Goal: Task Accomplishment & Management: Manage account settings

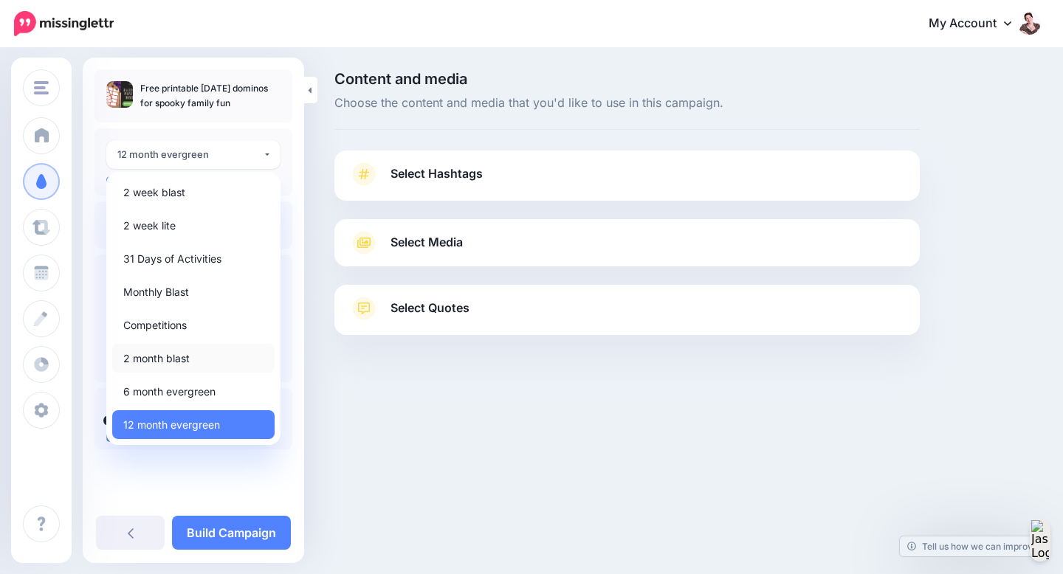
click at [210, 359] on link "2 month blast" at bounding box center [193, 358] width 162 height 29
select select "*****"
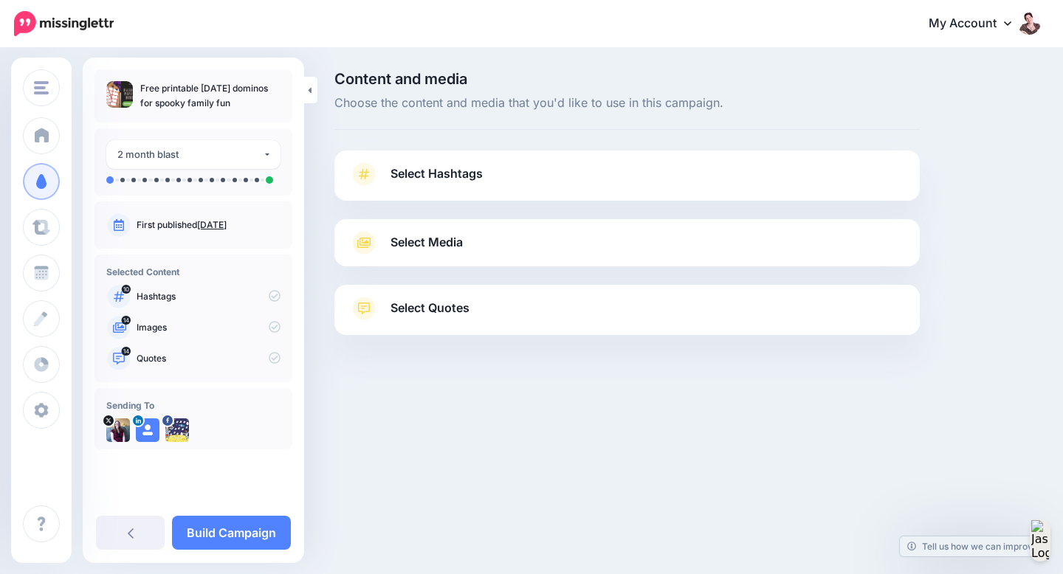
click at [472, 179] on span "Select Hashtags" at bounding box center [436, 174] width 92 height 20
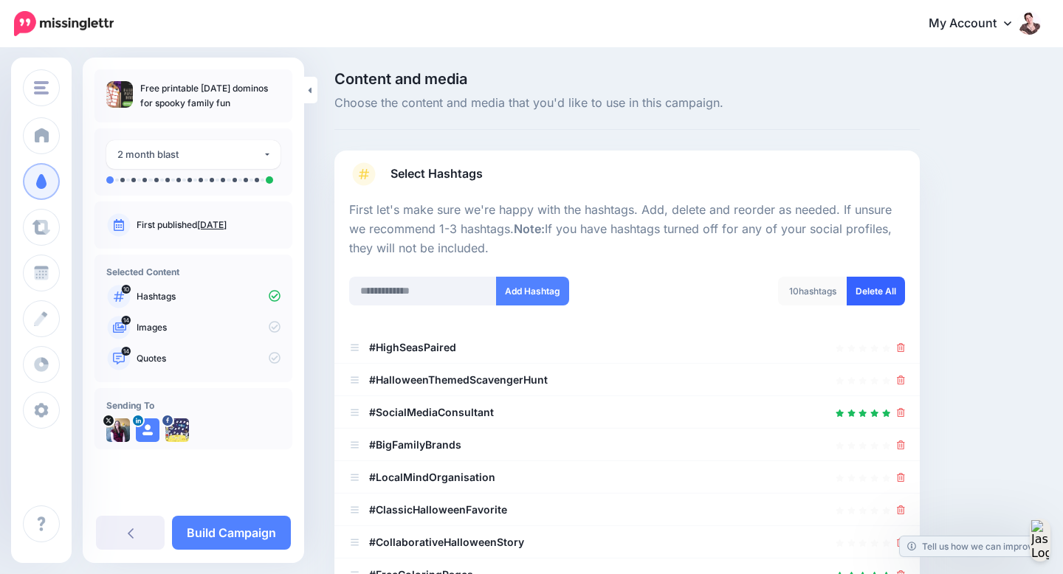
click at [869, 286] on link "Delete All" at bounding box center [875, 291] width 58 height 29
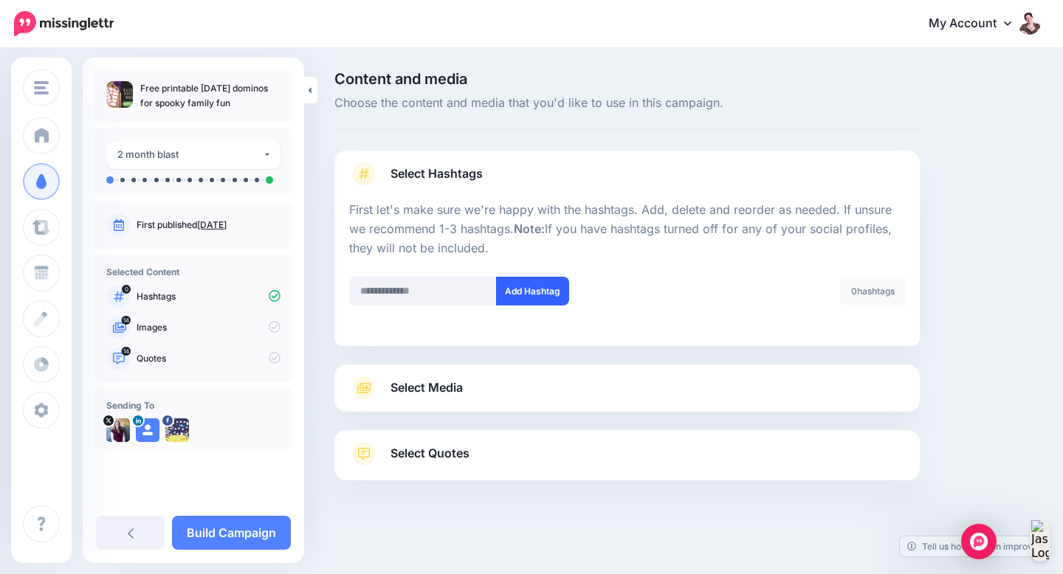
scroll to position [1, 0]
click at [409, 284] on input "text" at bounding box center [423, 289] width 148 height 29
type input "*********"
click at [531, 280] on button "Add Hashtag" at bounding box center [532, 289] width 73 height 29
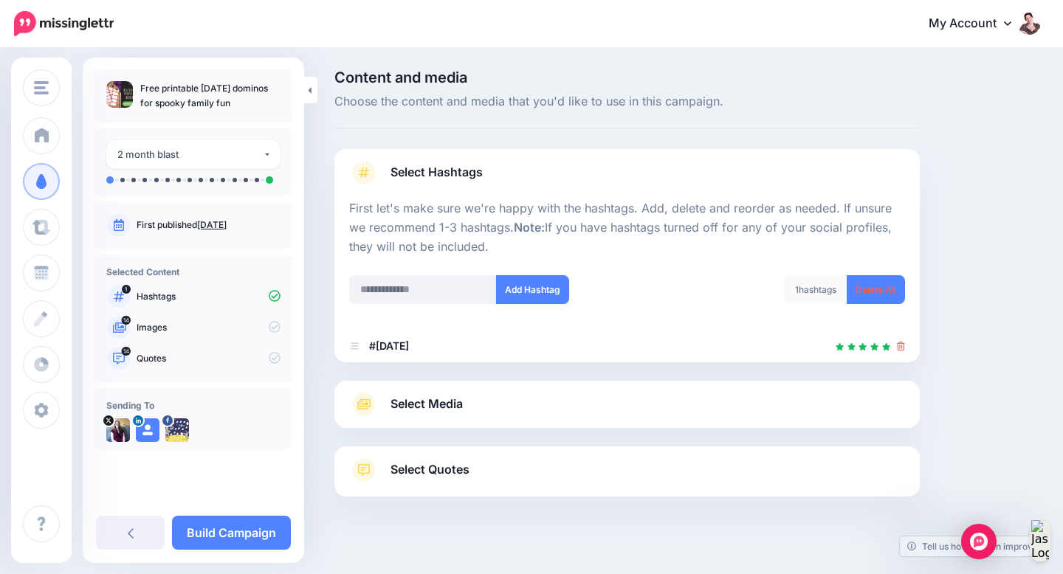
scroll to position [19, 0]
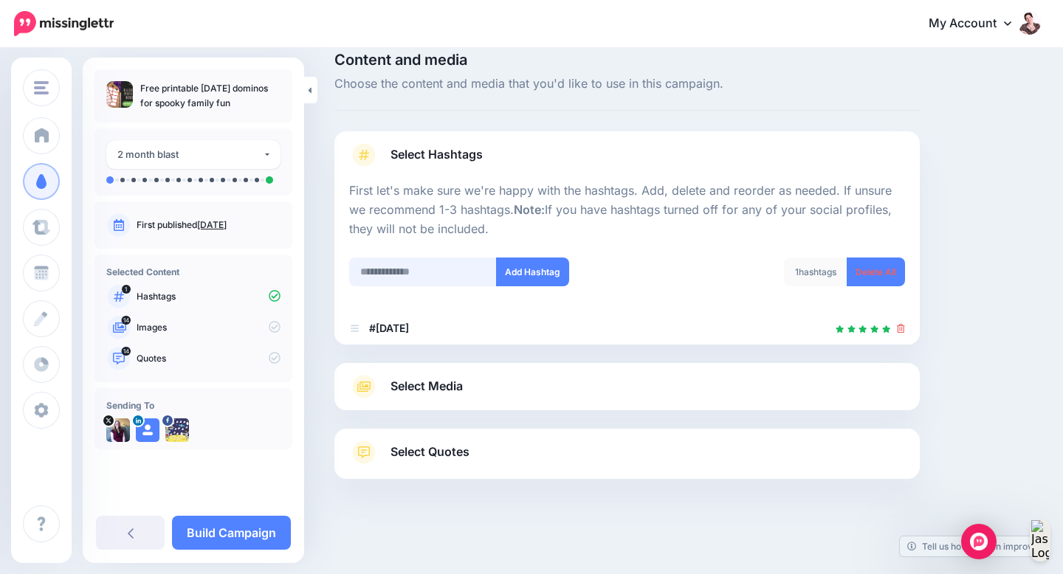
click at [421, 275] on input "text" at bounding box center [423, 272] width 148 height 29
type input "*****"
click at [537, 263] on button "Add Hashtag" at bounding box center [532, 272] width 73 height 29
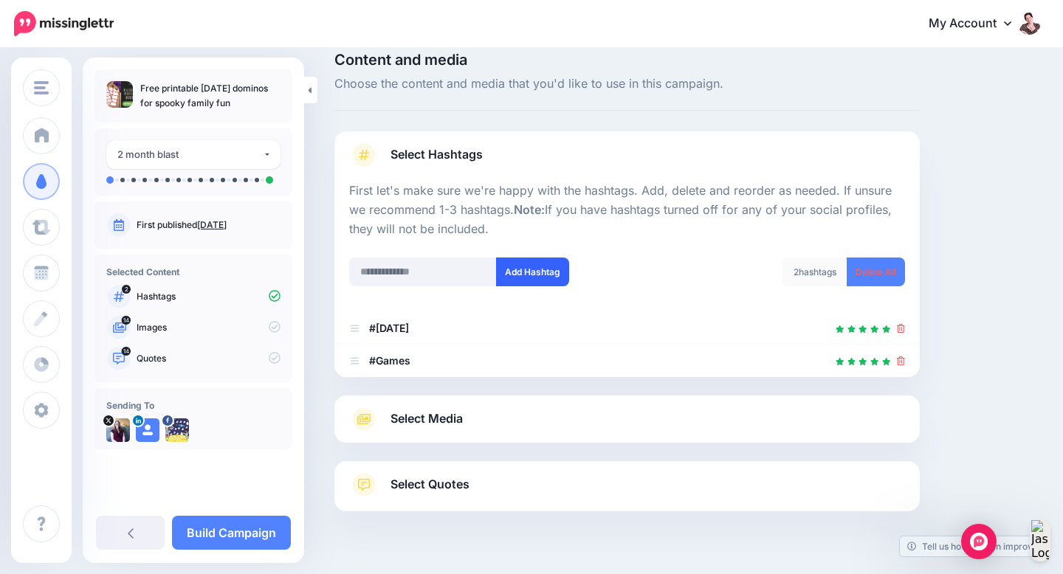
scroll to position [52, 0]
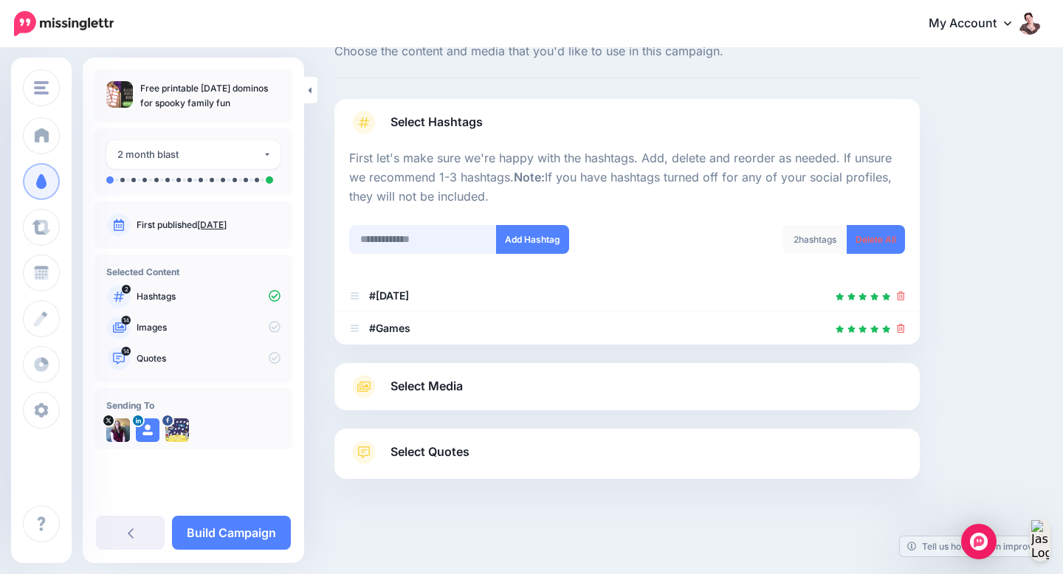
click at [425, 238] on input "text" at bounding box center [423, 239] width 148 height 29
type input "***"
click at [555, 242] on button "Add Hashtag" at bounding box center [532, 239] width 73 height 29
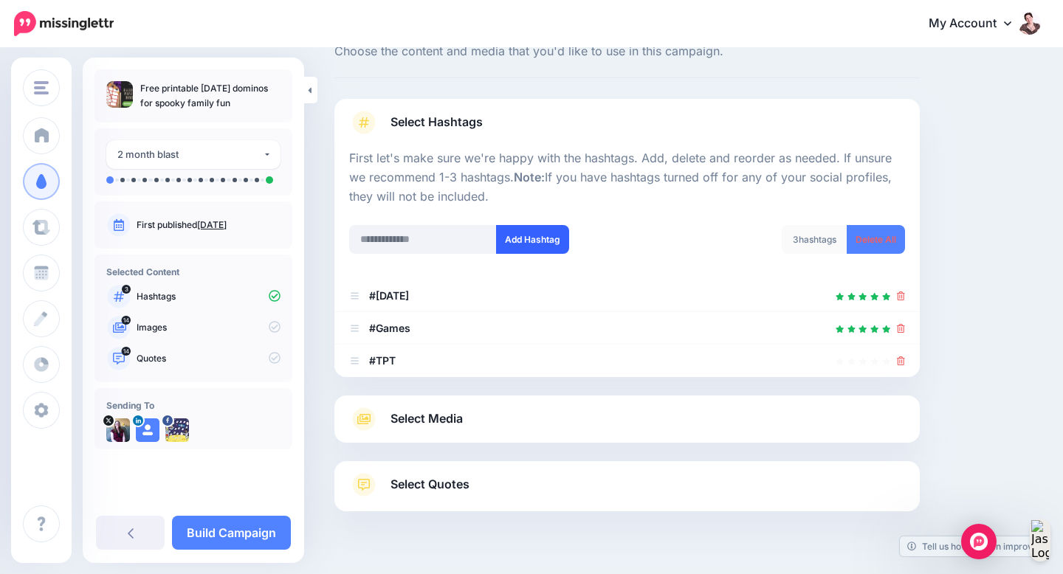
scroll to position [84, 0]
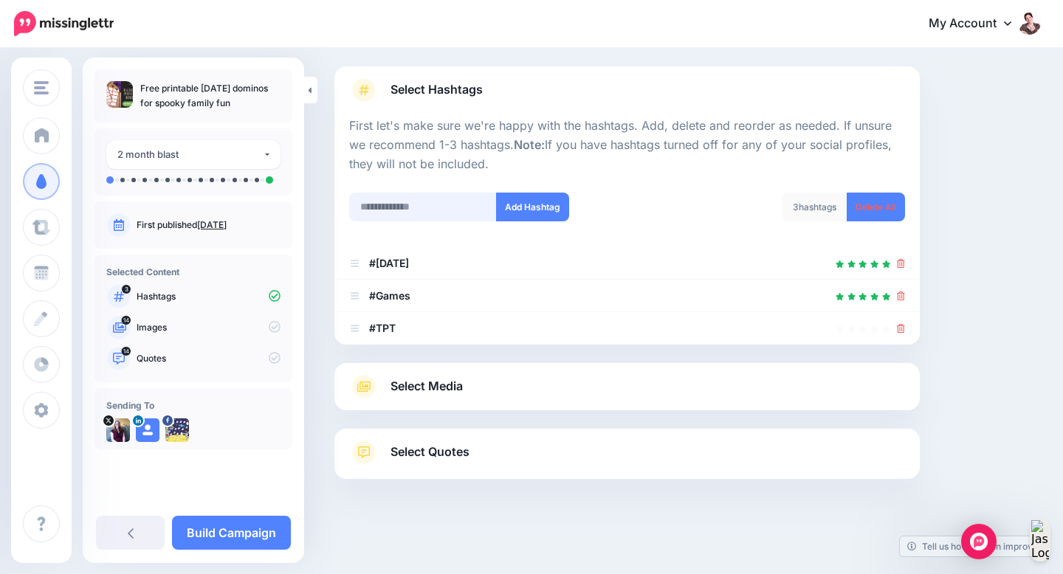
click at [427, 205] on input "text" at bounding box center [423, 207] width 148 height 29
type input "********"
click at [562, 210] on button "Add Hashtag" at bounding box center [532, 207] width 73 height 29
click at [899, 326] on icon at bounding box center [901, 328] width 8 height 9
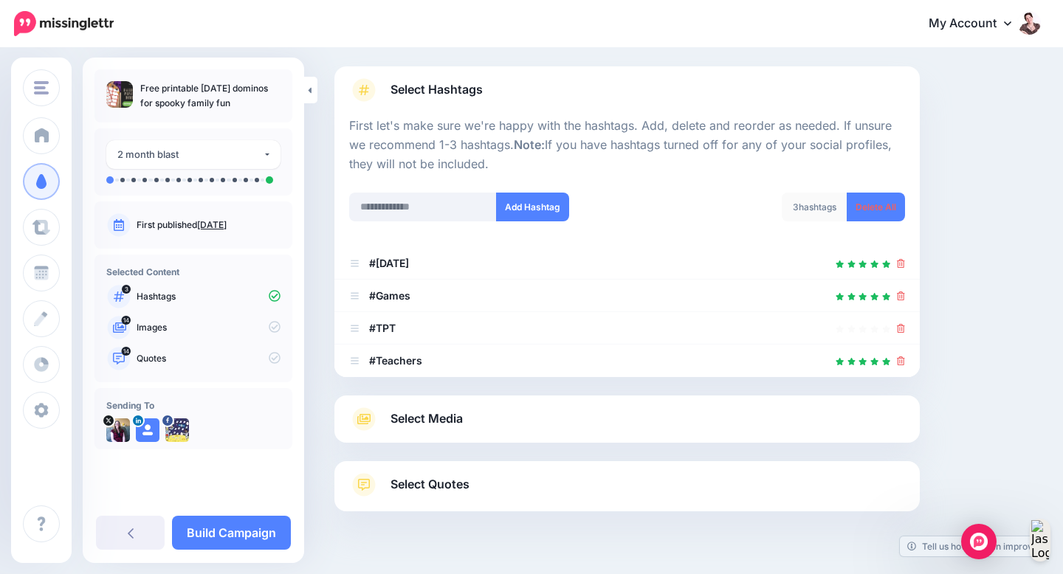
scroll to position [117, 0]
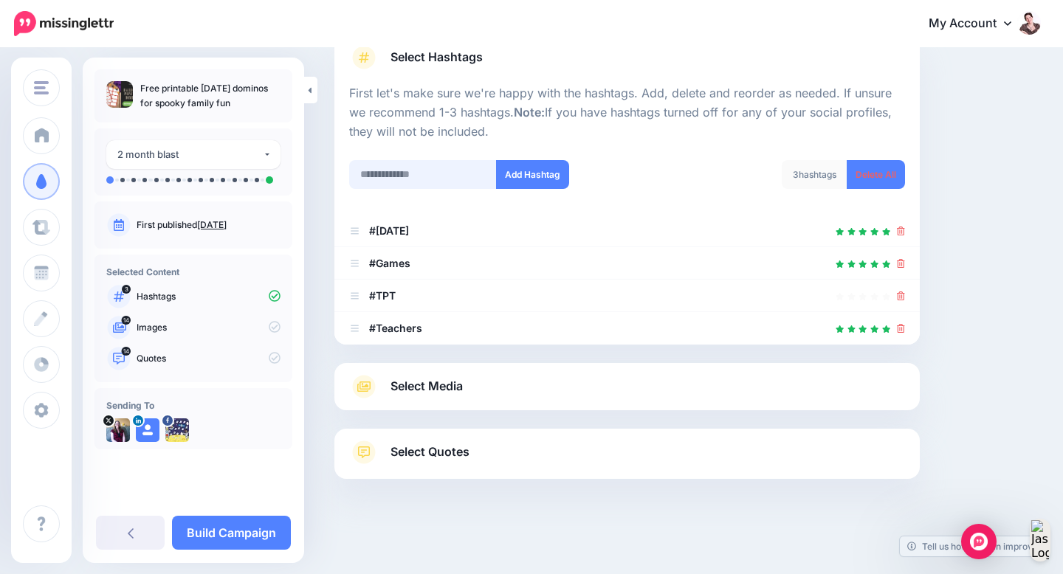
click at [412, 167] on input "text" at bounding box center [423, 174] width 148 height 29
click at [509, 390] on link "Select Media" at bounding box center [627, 387] width 556 height 24
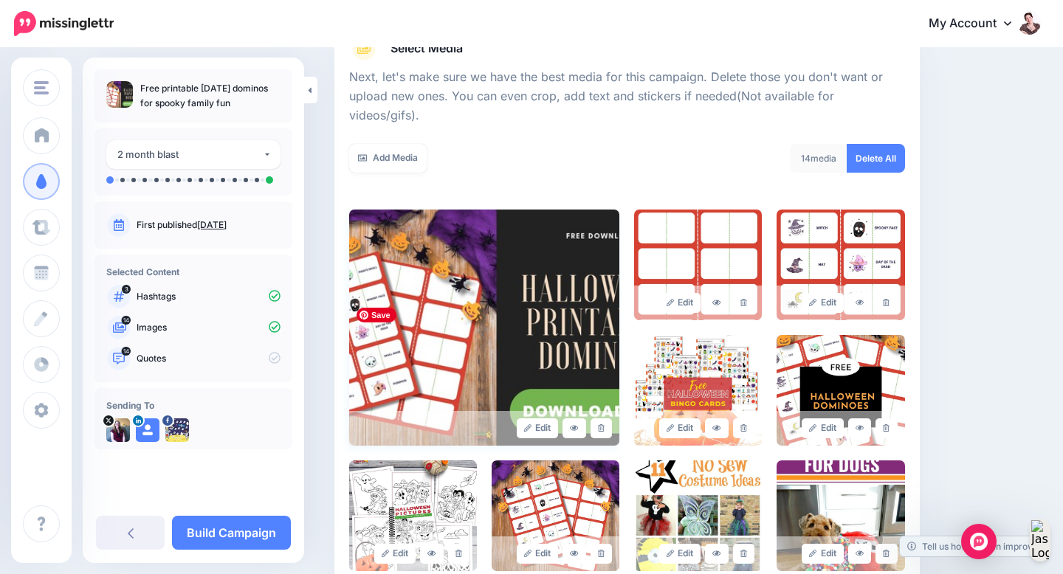
scroll to position [208, 0]
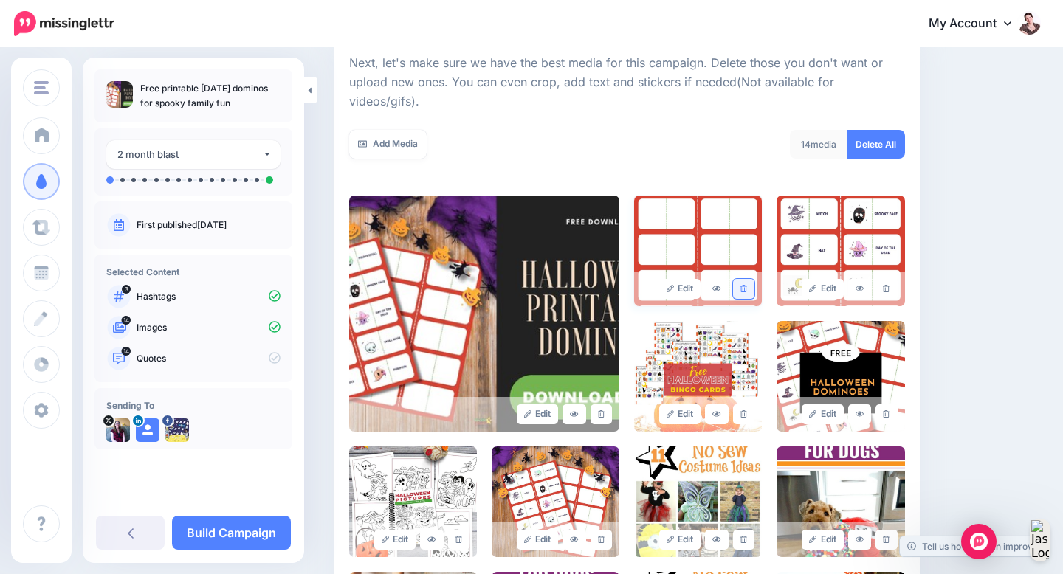
click at [746, 285] on icon at bounding box center [743, 289] width 7 height 8
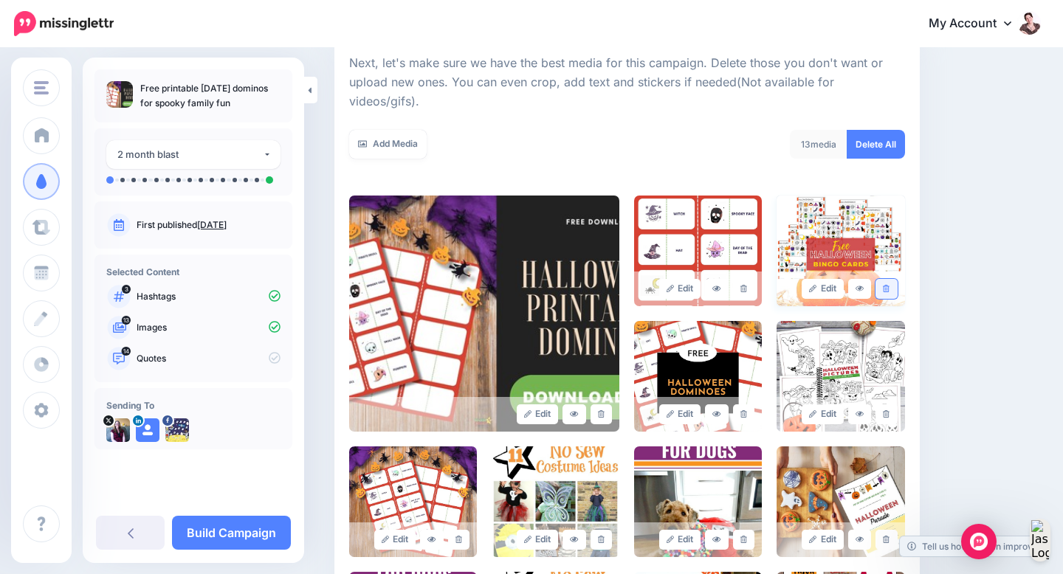
click at [889, 279] on link at bounding box center [885, 289] width 21 height 20
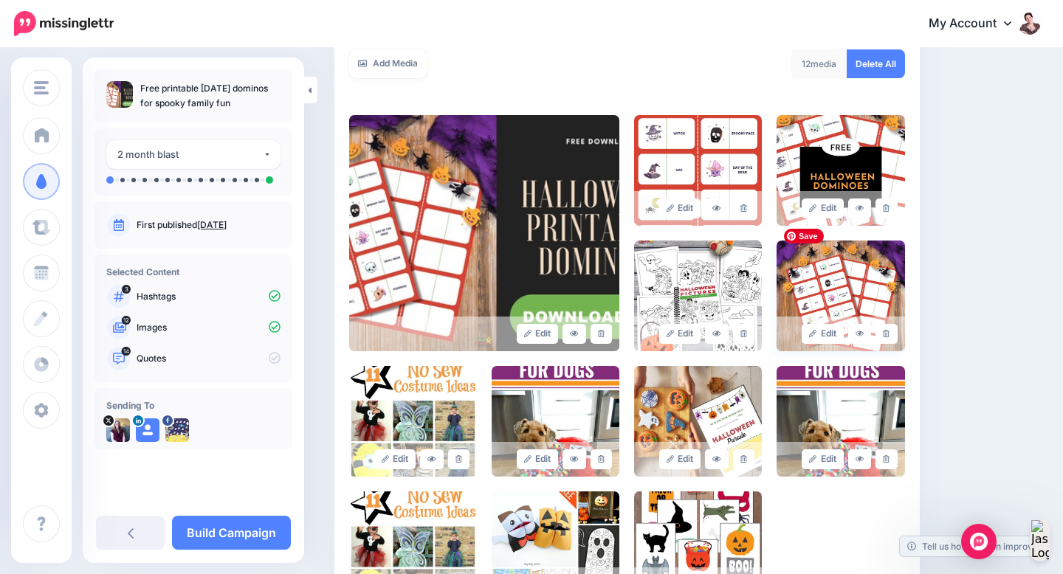
scroll to position [331, 0]
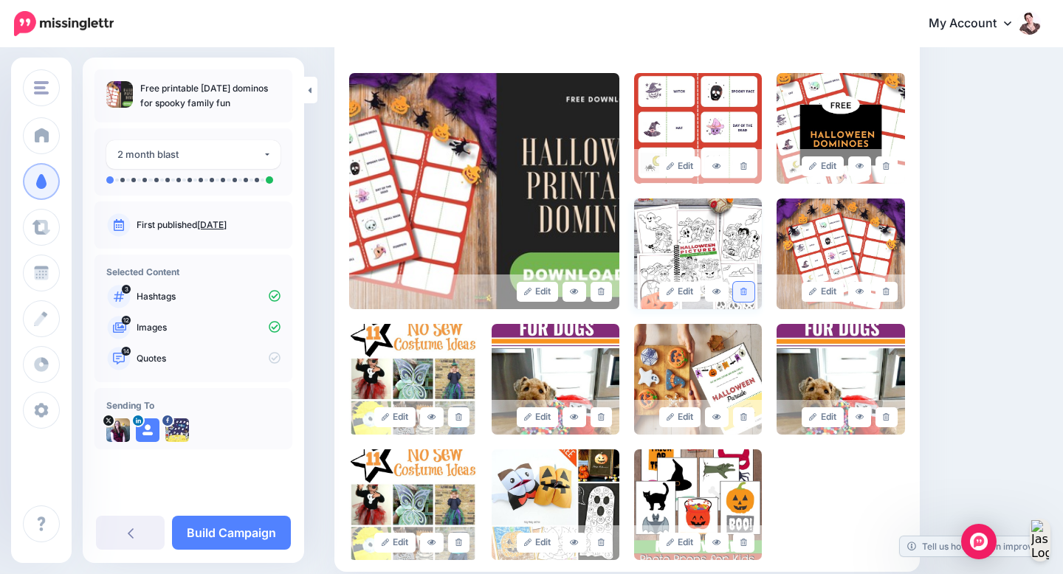
click at [748, 282] on link at bounding box center [743, 292] width 21 height 20
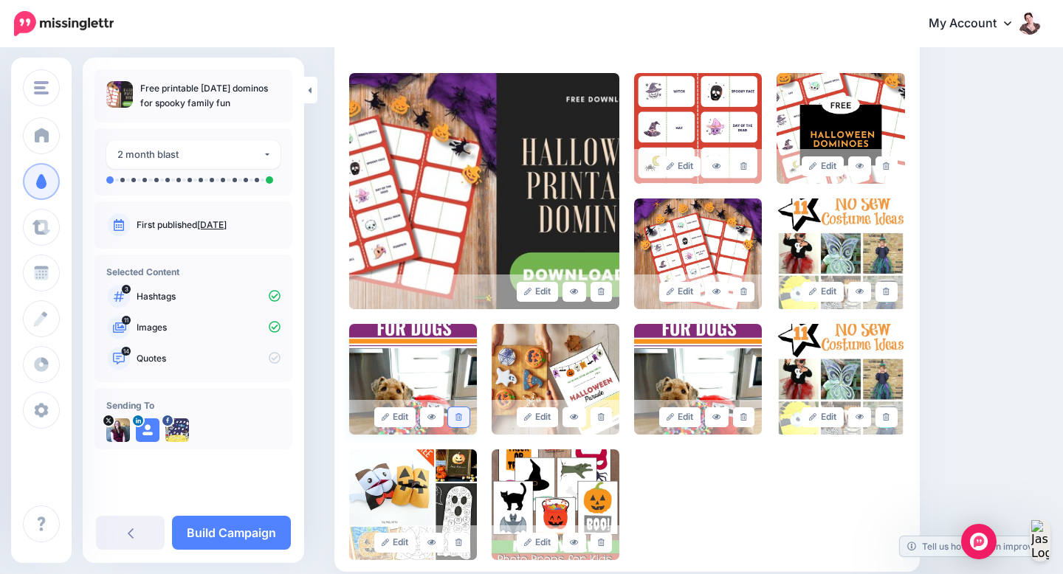
click at [459, 407] on link at bounding box center [458, 417] width 21 height 20
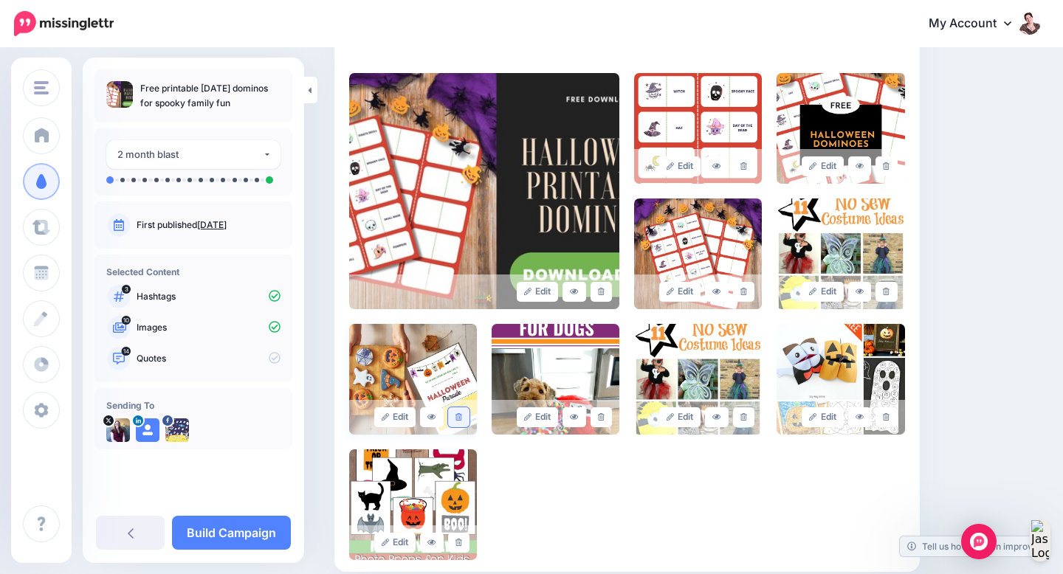
click at [460, 407] on link at bounding box center [458, 417] width 21 height 20
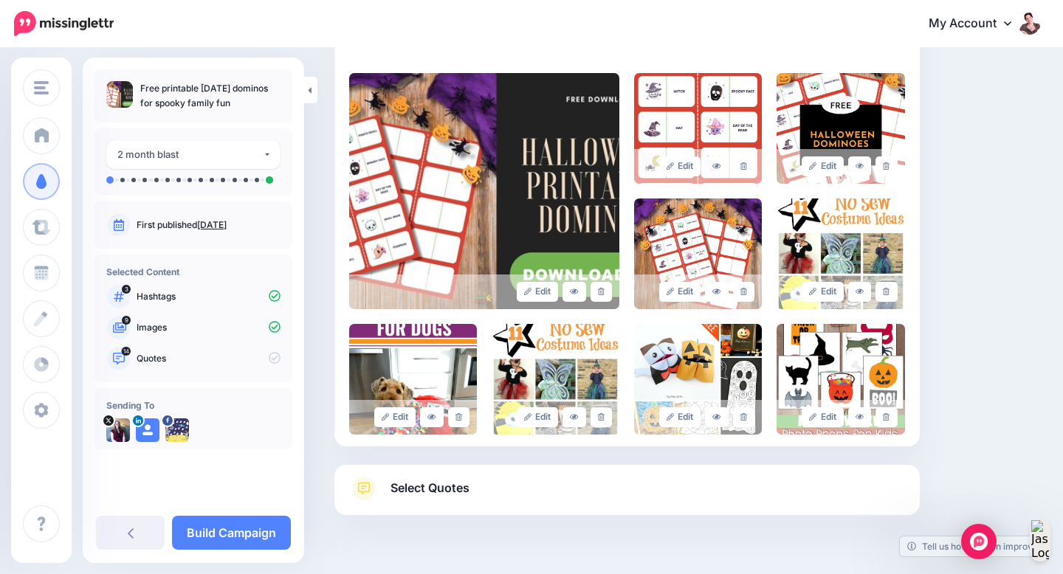
click at [460, 407] on link at bounding box center [458, 417] width 21 height 20
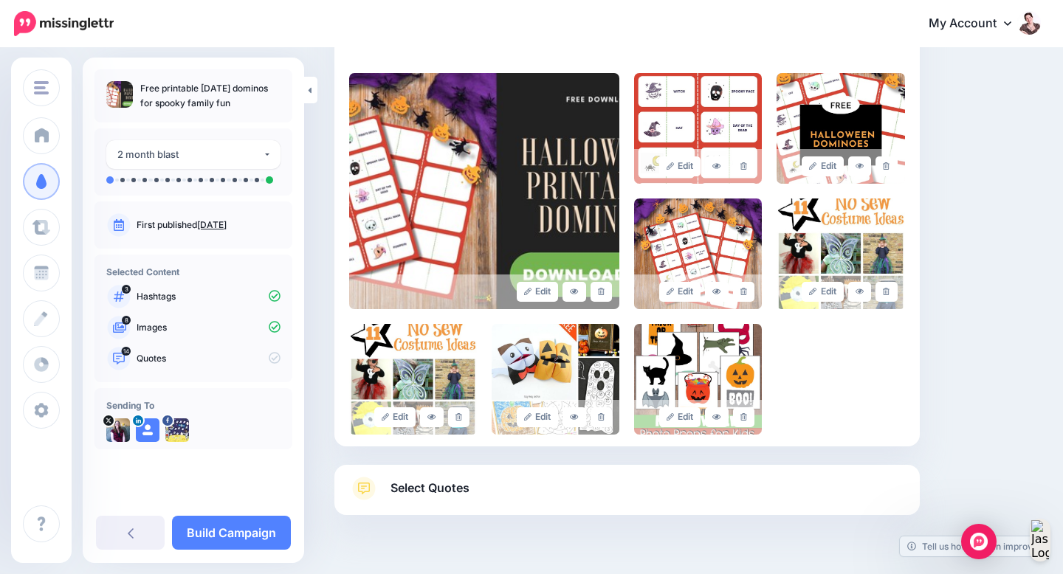
click at [460, 407] on link at bounding box center [458, 417] width 21 height 20
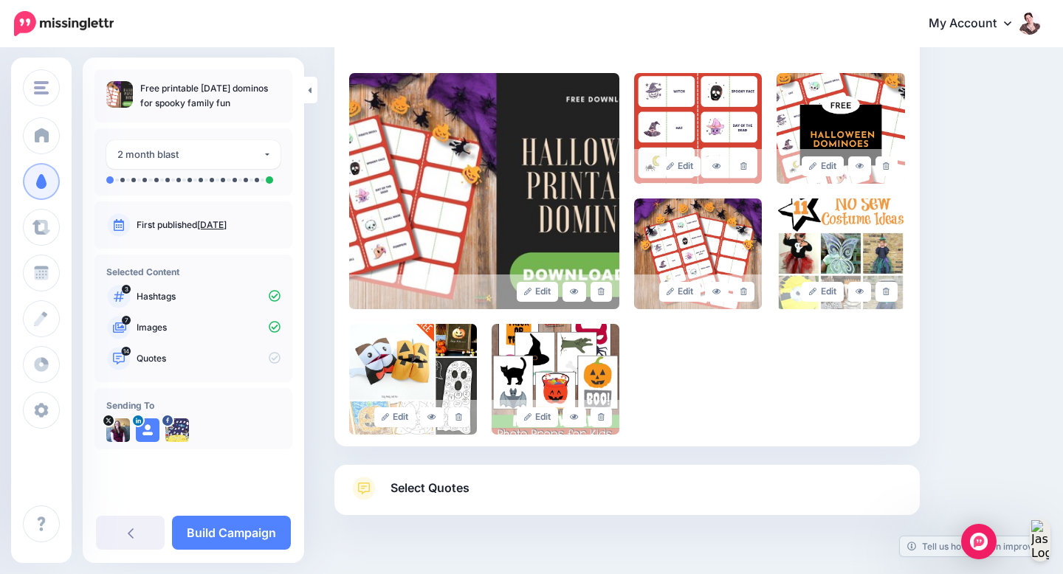
click at [460, 407] on link at bounding box center [458, 417] width 21 height 20
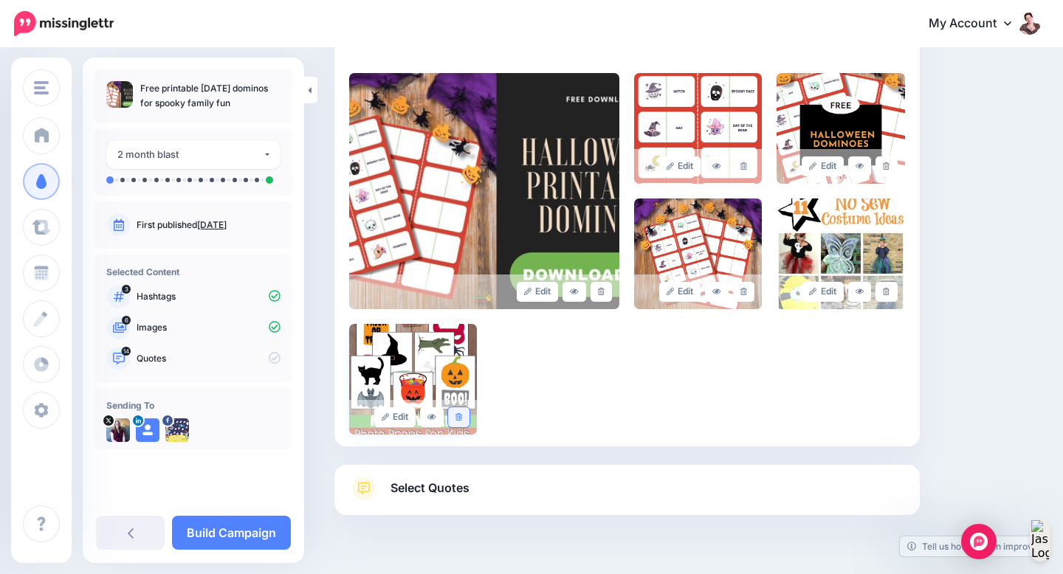
click at [460, 407] on link at bounding box center [458, 417] width 21 height 20
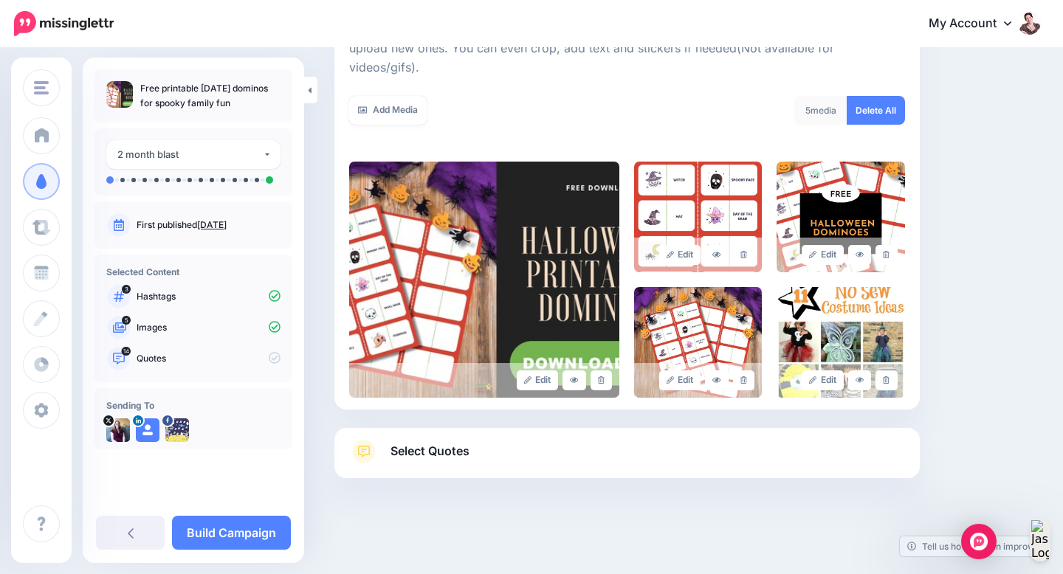
scroll to position [223, 0]
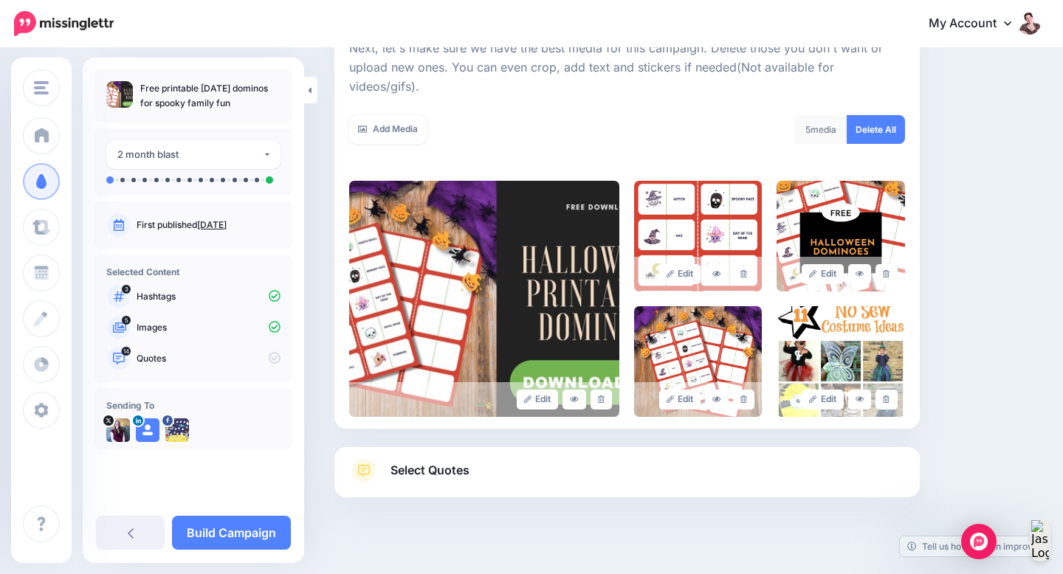
click at [503, 459] on link "Select Quotes" at bounding box center [627, 478] width 556 height 38
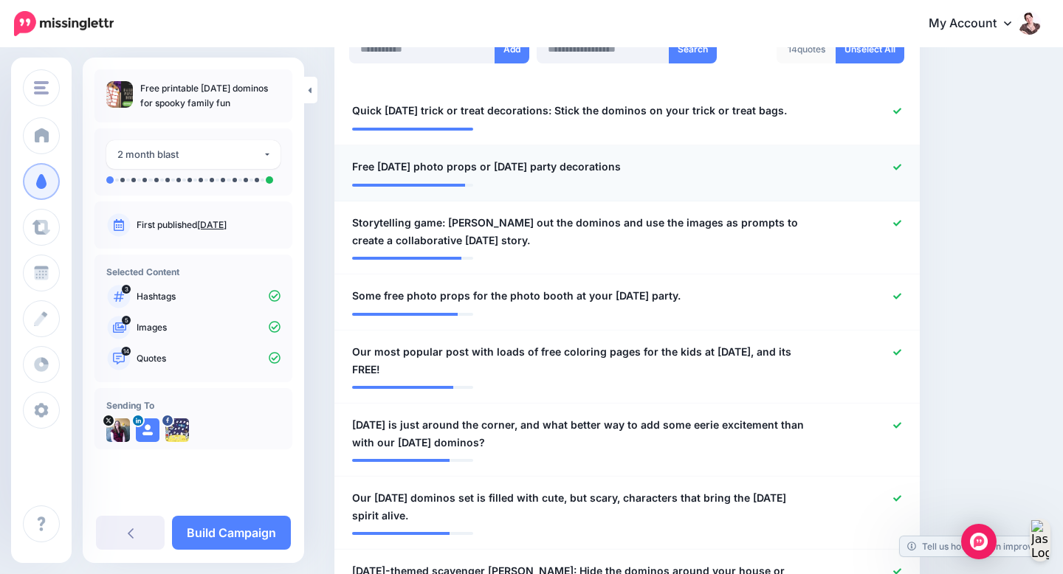
scroll to position [430, 0]
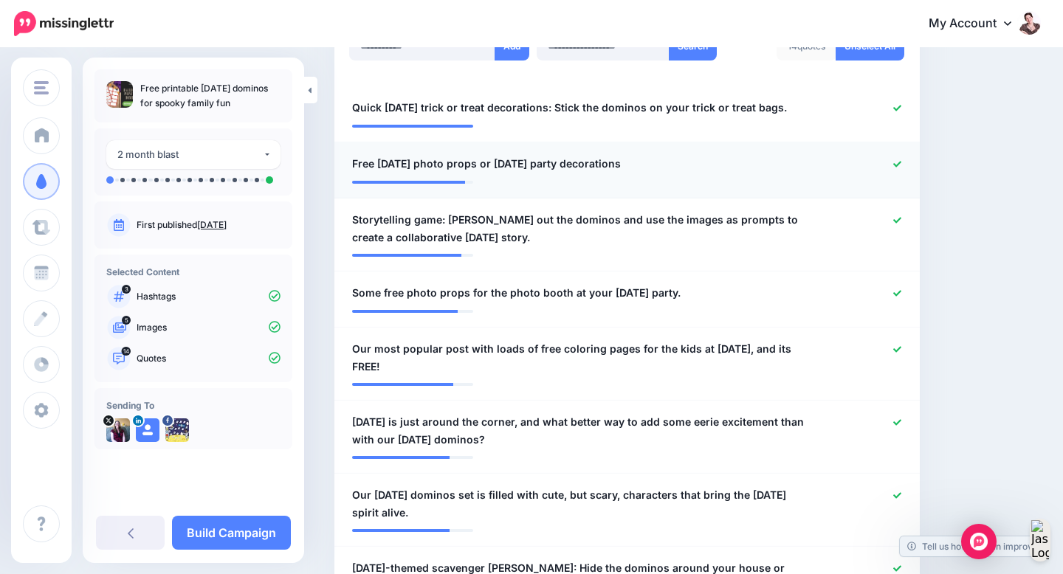
click at [898, 164] on icon at bounding box center [897, 164] width 8 height 6
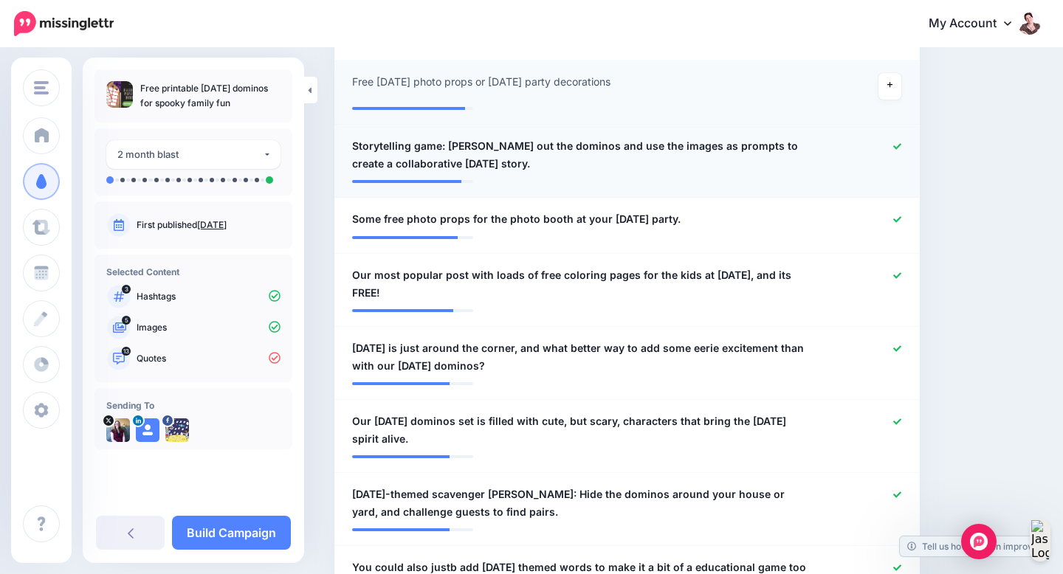
scroll to position [513, 0]
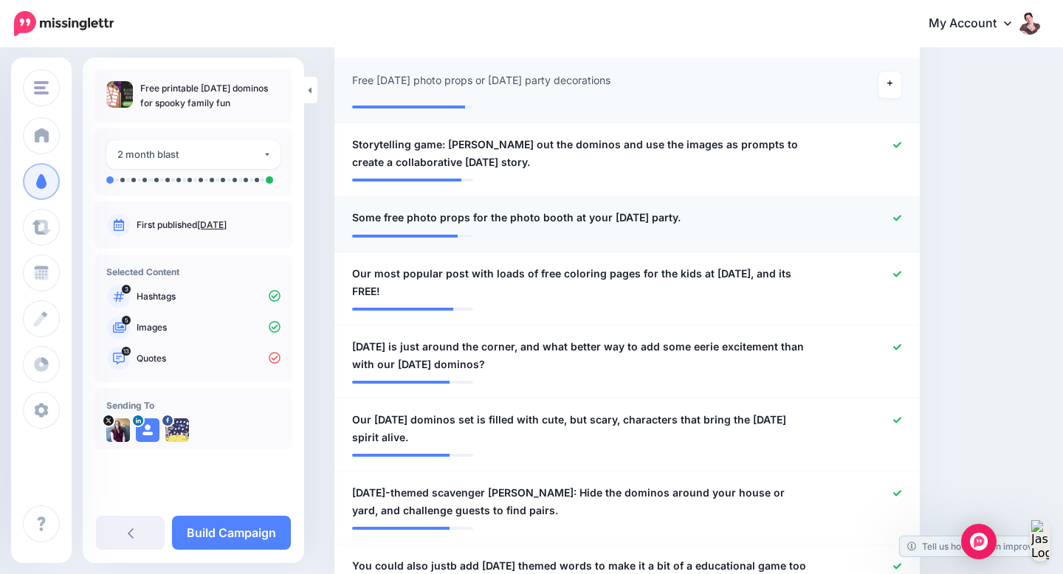
click at [899, 215] on icon at bounding box center [897, 218] width 8 height 8
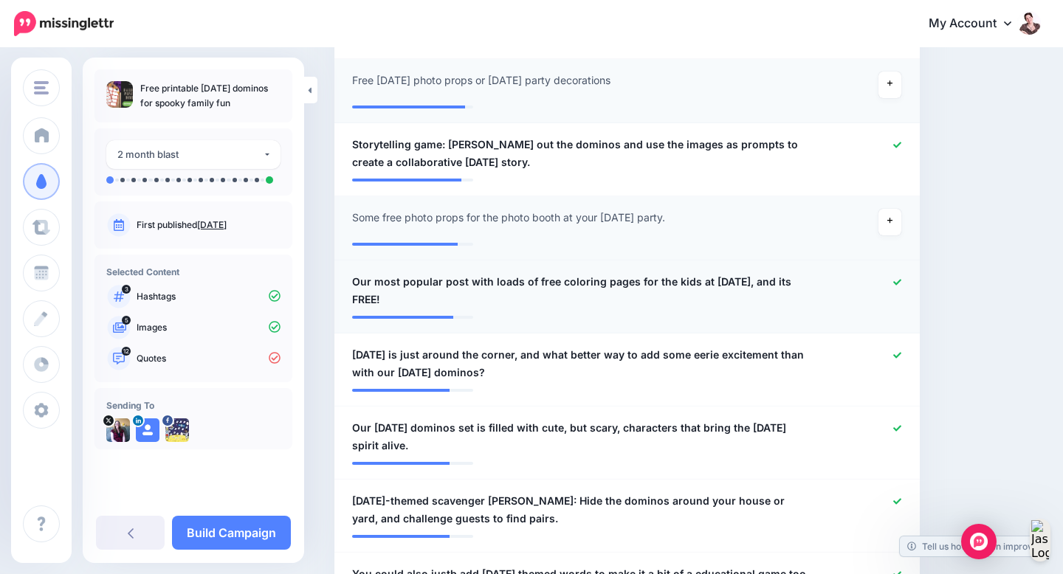
click at [900, 285] on icon at bounding box center [897, 282] width 8 height 8
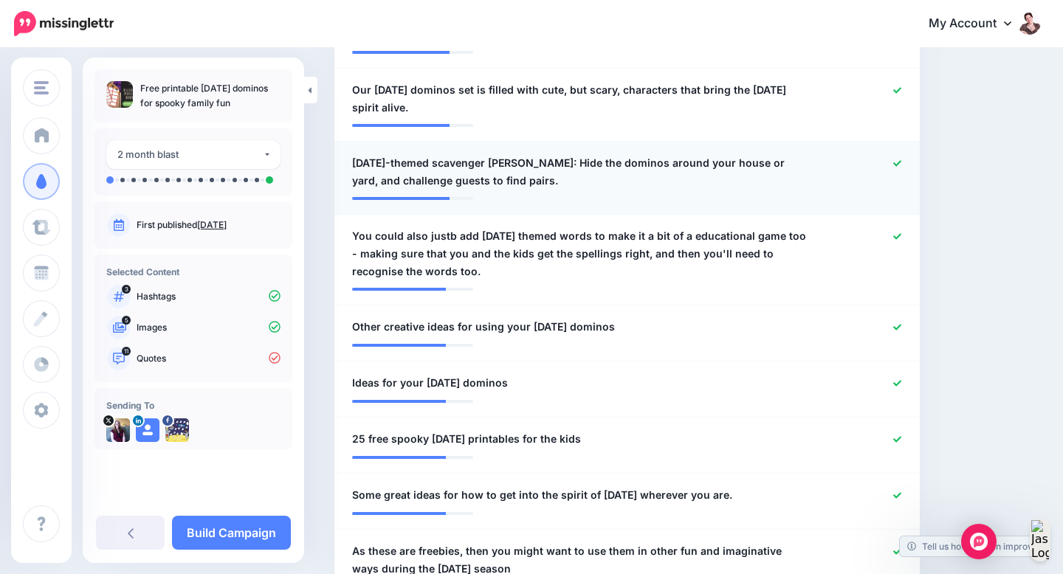
scroll to position [844, 0]
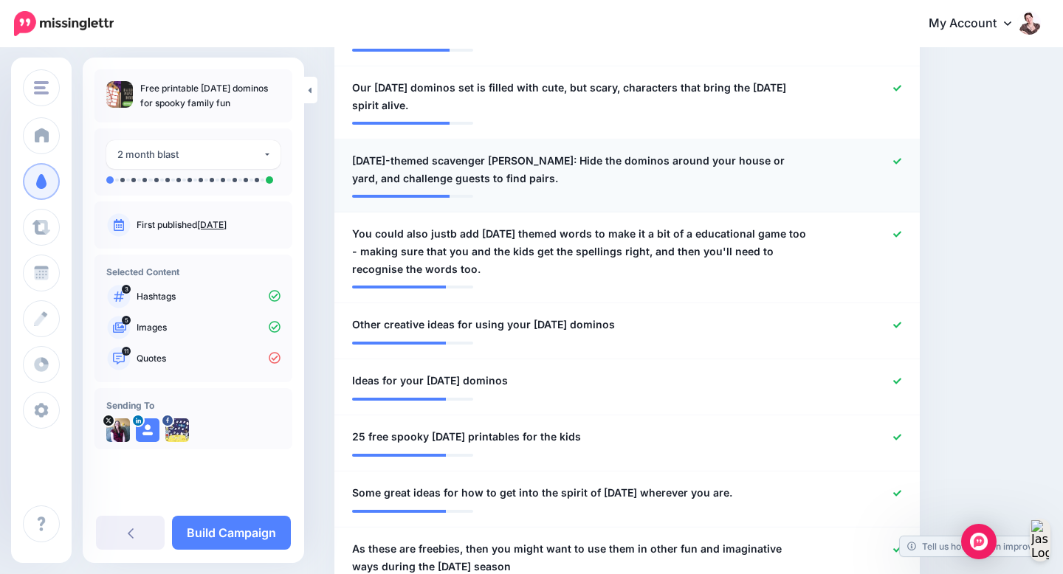
click at [897, 164] on icon at bounding box center [897, 161] width 8 height 6
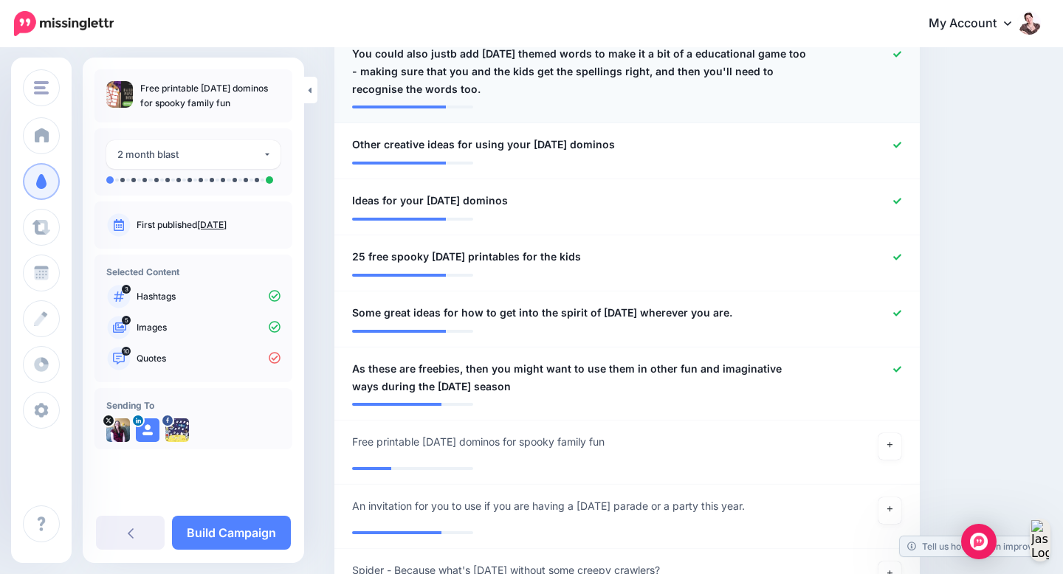
scroll to position [1026, 0]
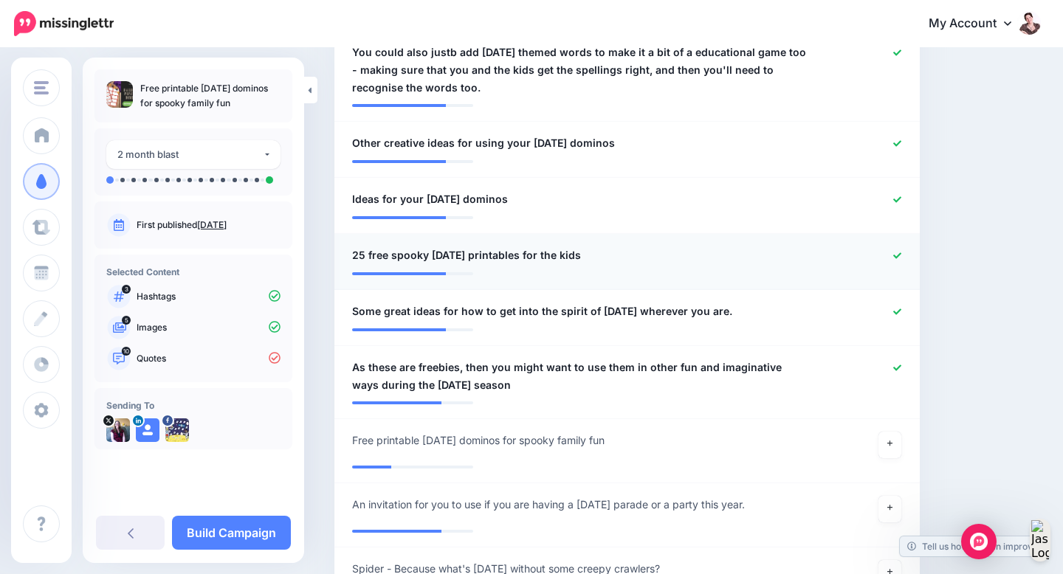
click at [893, 258] on icon at bounding box center [897, 255] width 8 height 6
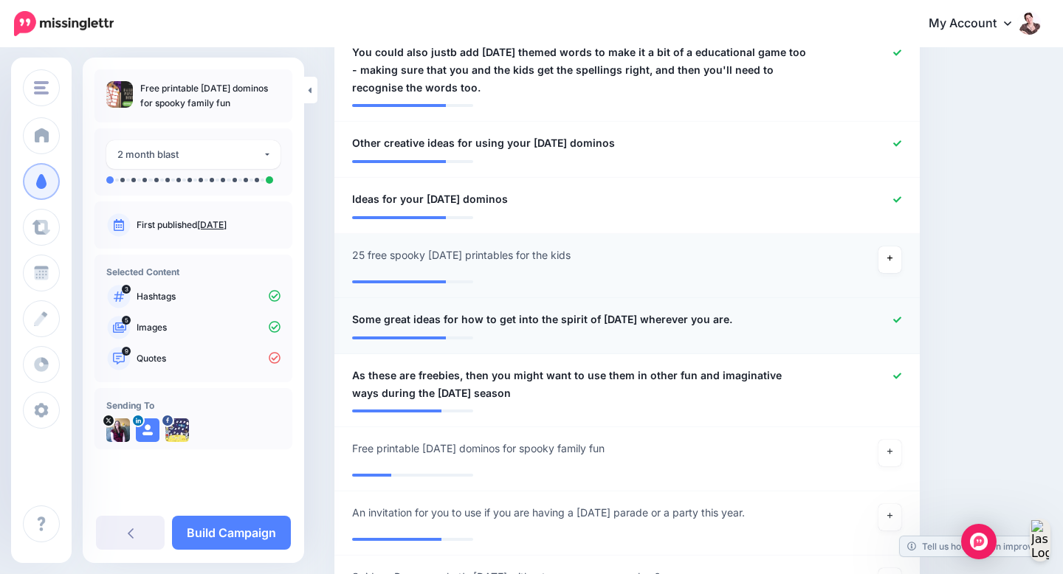
click at [889, 326] on div at bounding box center [864, 320] width 95 height 18
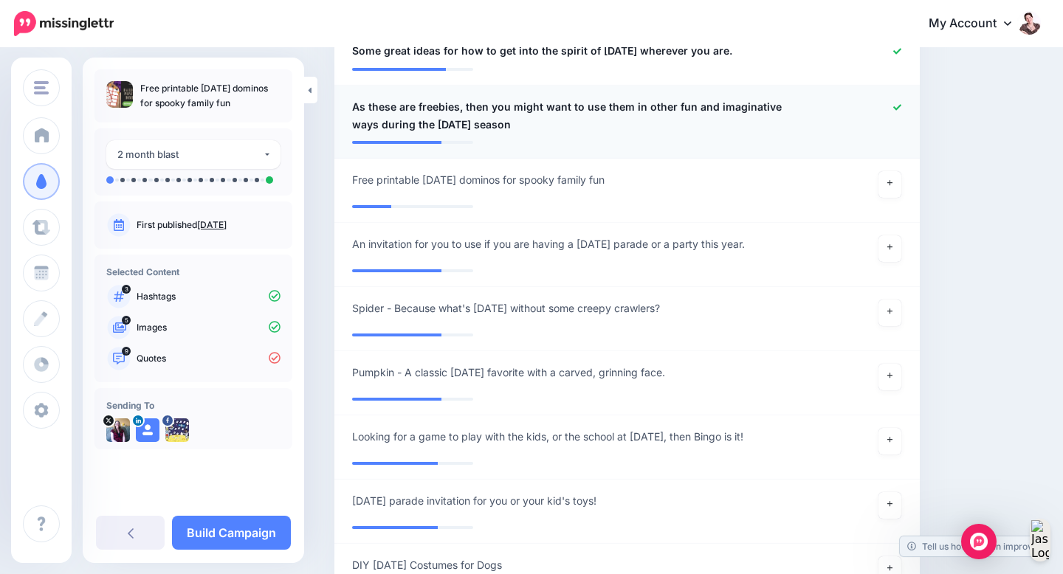
scroll to position [1295, 0]
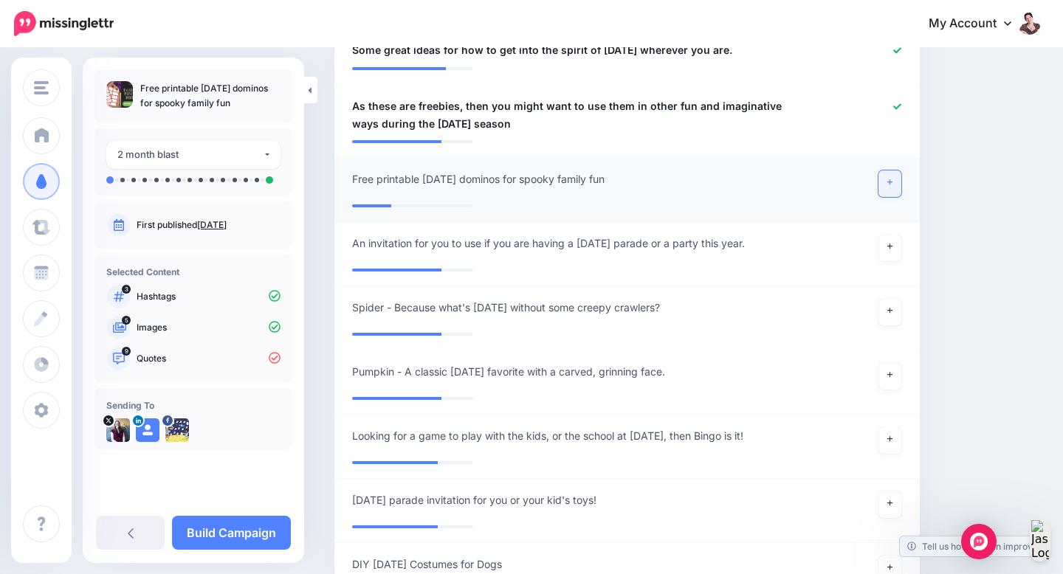
click at [891, 187] on icon at bounding box center [890, 183] width 6 height 8
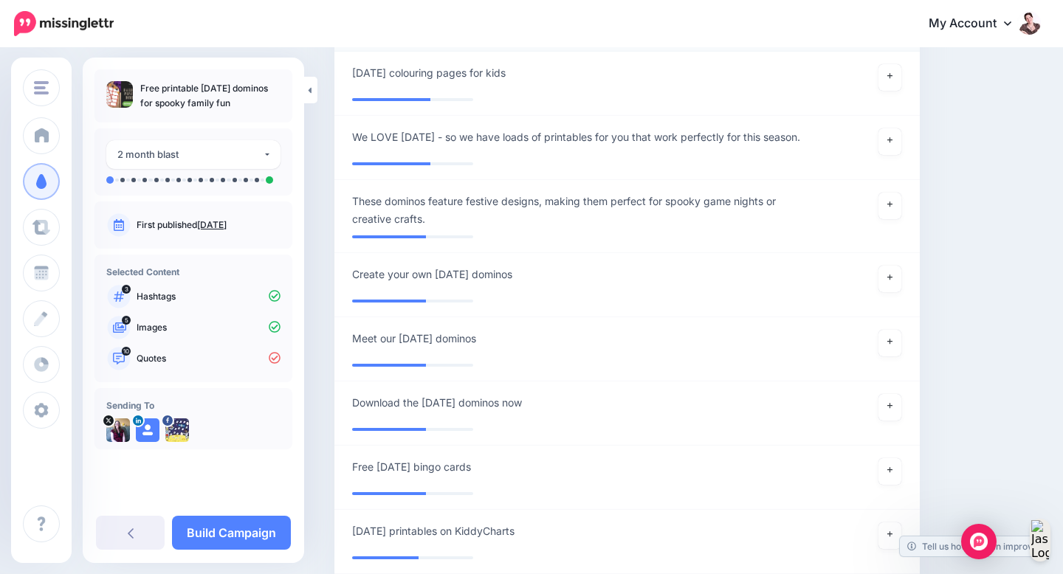
scroll to position [2039, 0]
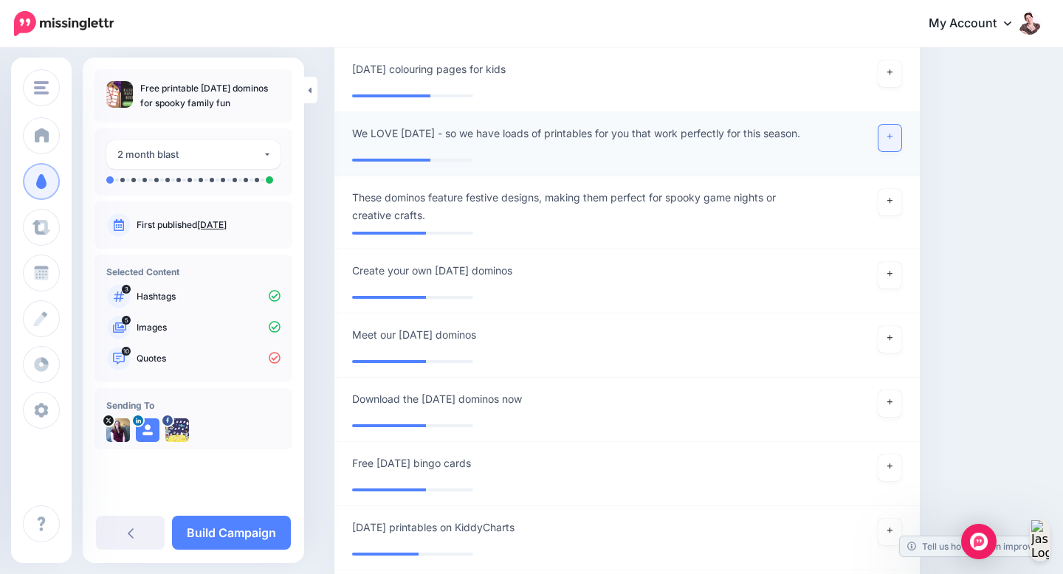
click at [893, 146] on link at bounding box center [890, 138] width 24 height 27
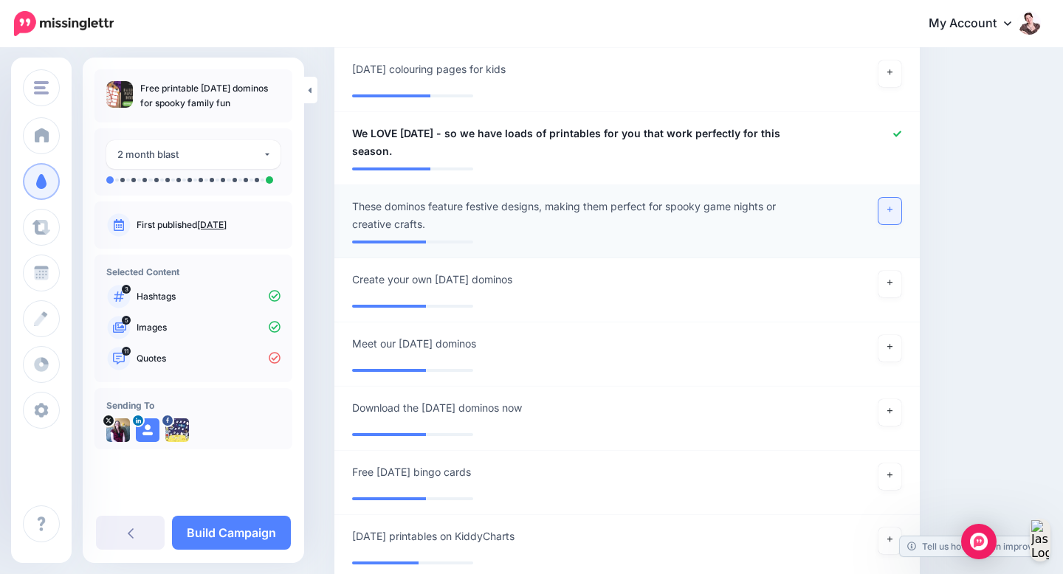
click at [888, 214] on icon at bounding box center [890, 210] width 6 height 8
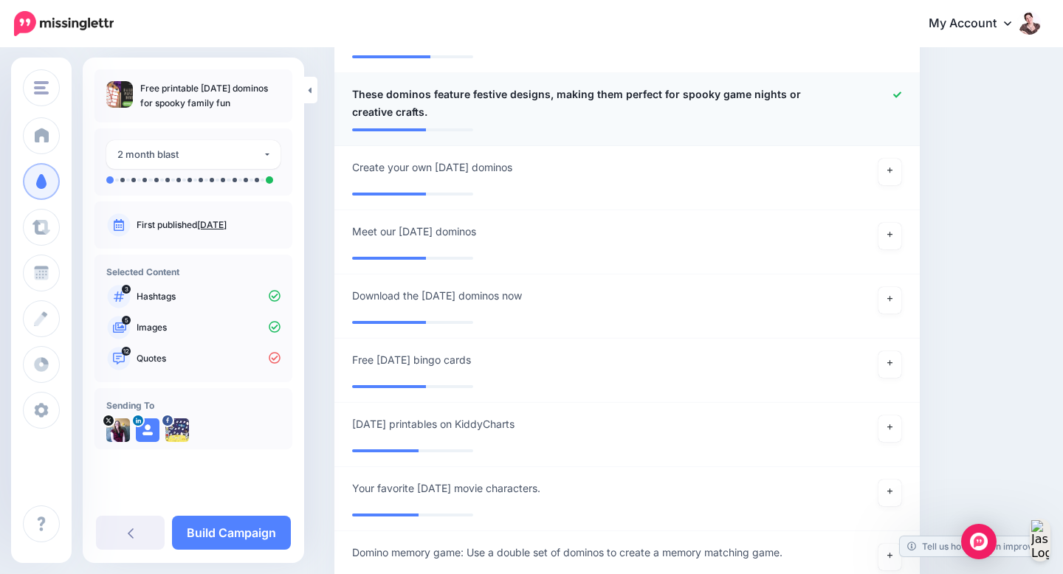
scroll to position [2153, 0]
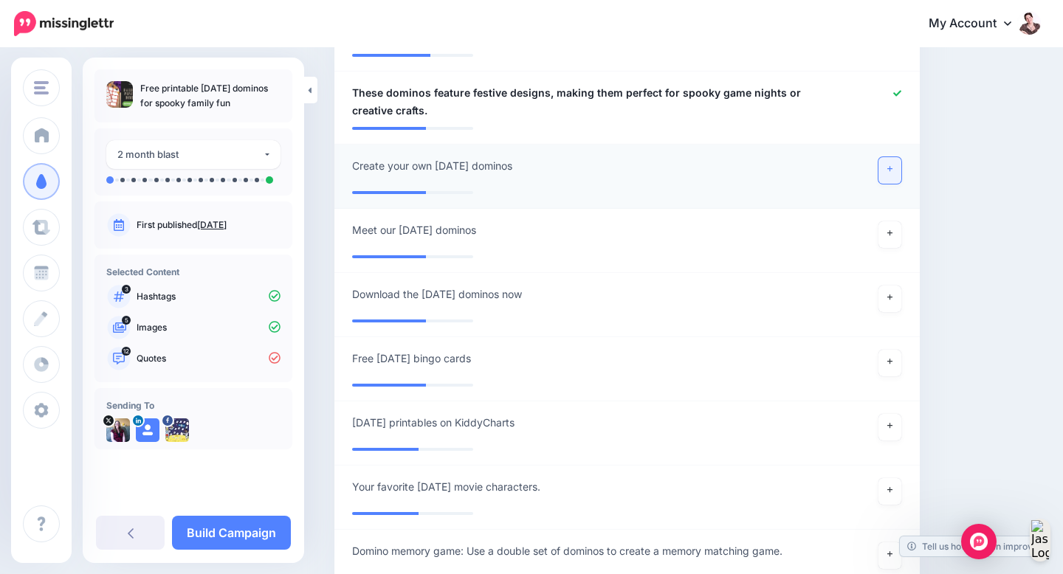
click at [883, 178] on link at bounding box center [890, 170] width 24 height 27
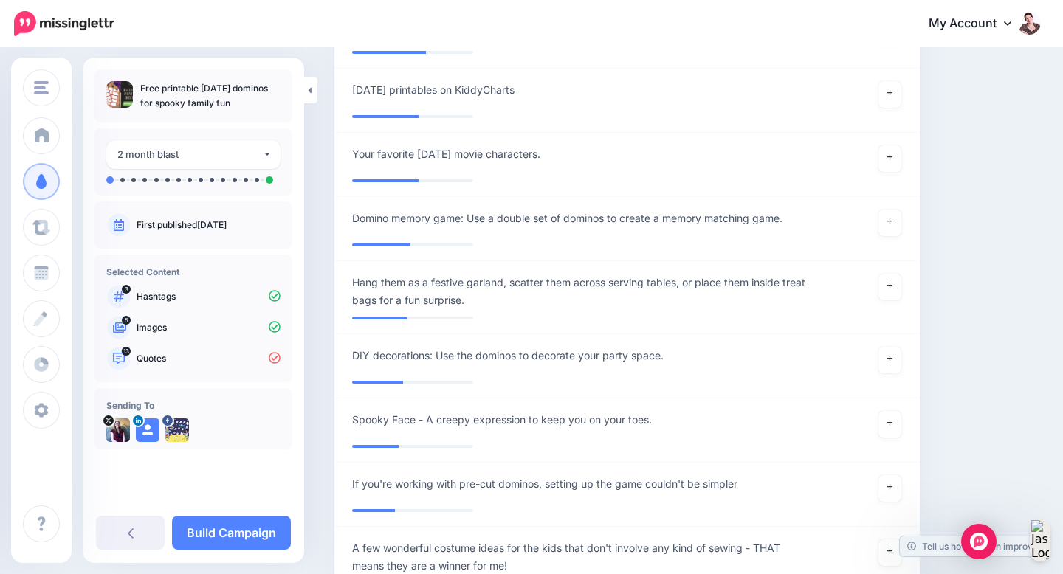
scroll to position [2485, 0]
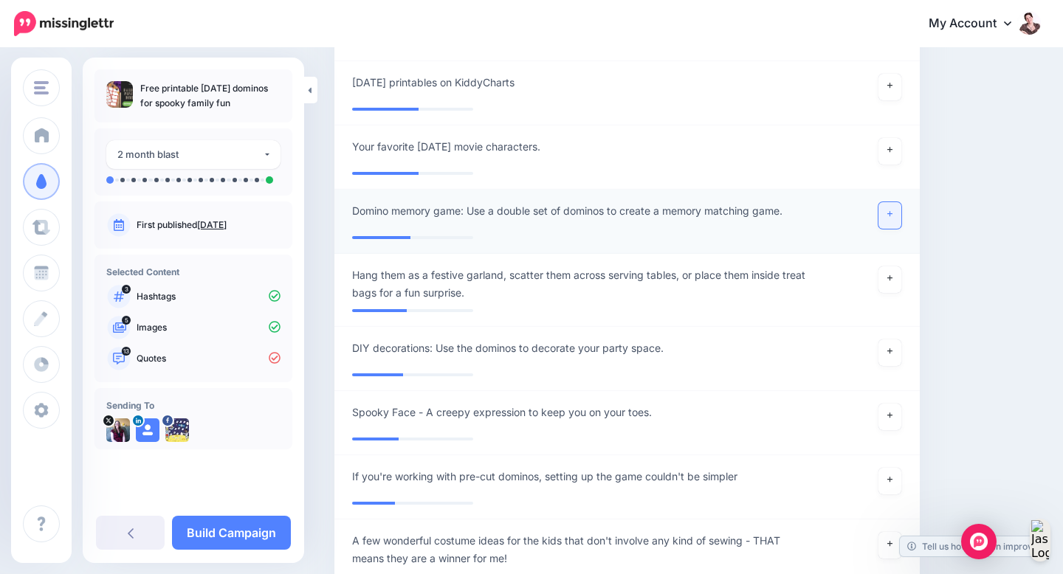
click at [886, 228] on link at bounding box center [890, 215] width 24 height 27
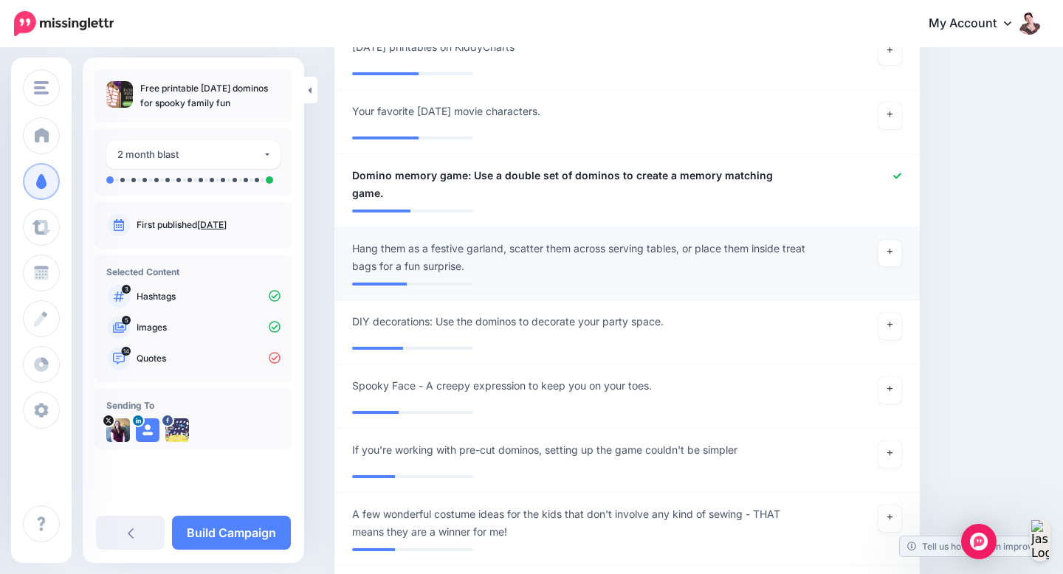
scroll to position [2538, 0]
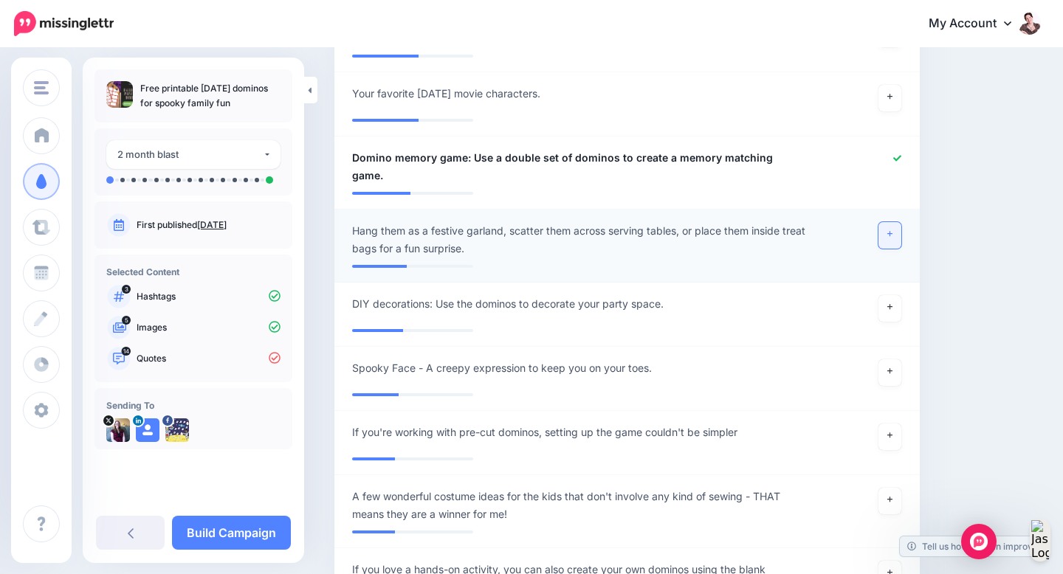
click at [894, 222] on link at bounding box center [890, 235] width 24 height 27
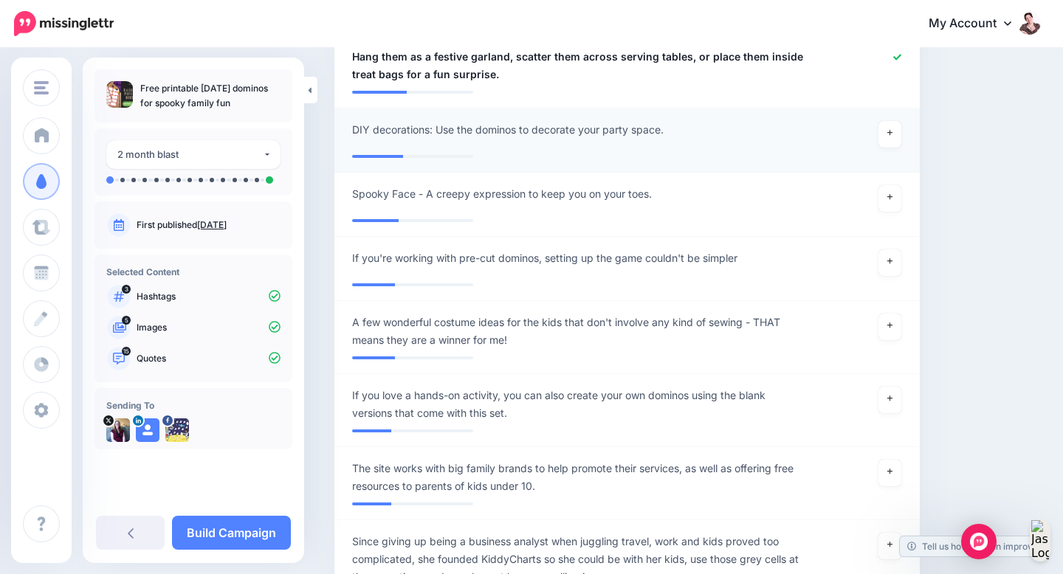
scroll to position [2714, 0]
click at [892, 120] on link at bounding box center [890, 133] width 24 height 27
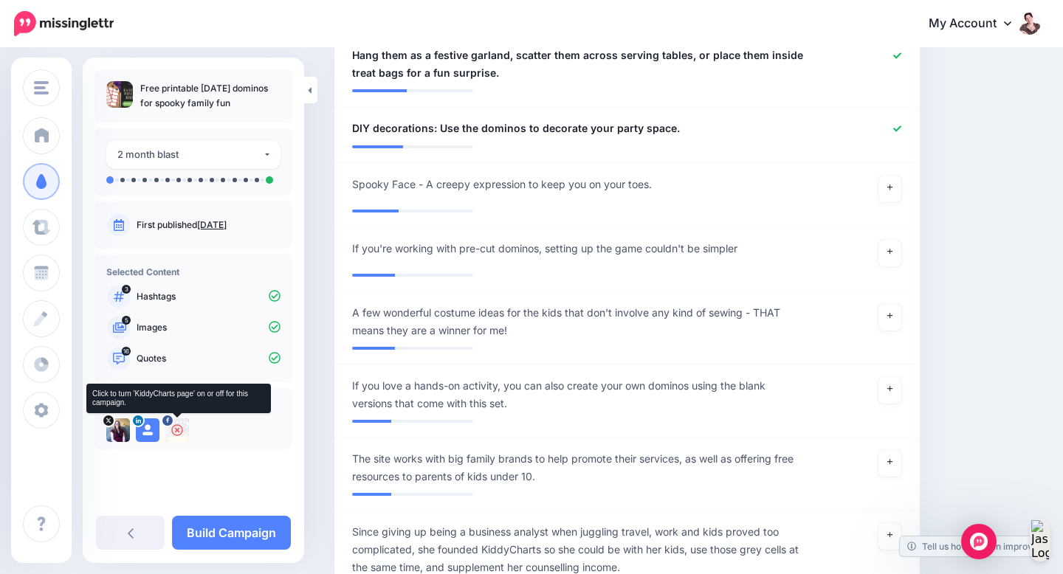
click at [177, 431] on icon at bounding box center [177, 430] width 12 height 12
click at [145, 430] on icon at bounding box center [148, 430] width 12 height 12
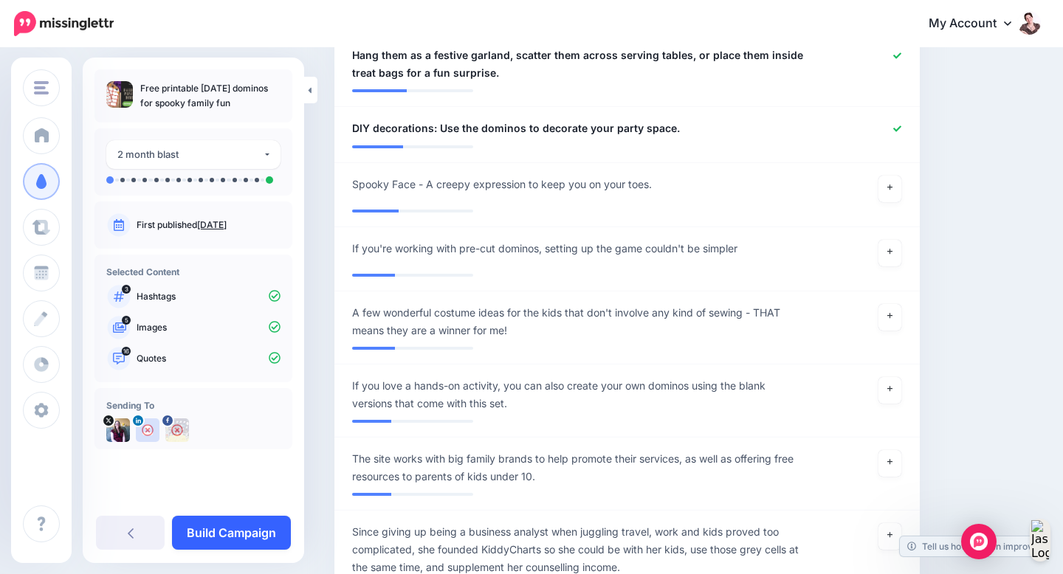
click at [255, 538] on link "Build Campaign" at bounding box center [231, 533] width 119 height 34
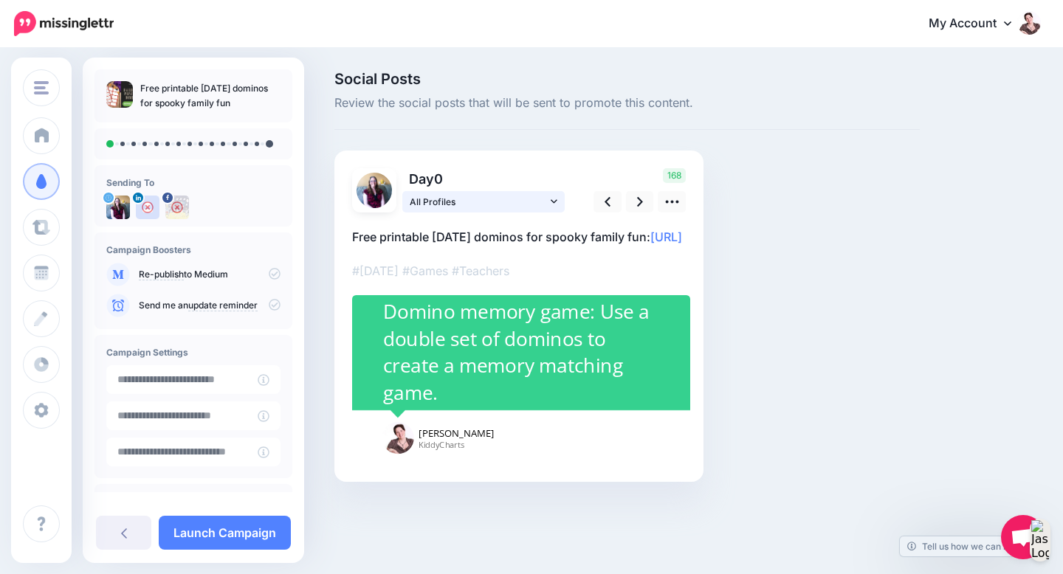
click at [556, 201] on icon at bounding box center [554, 201] width 7 height 4
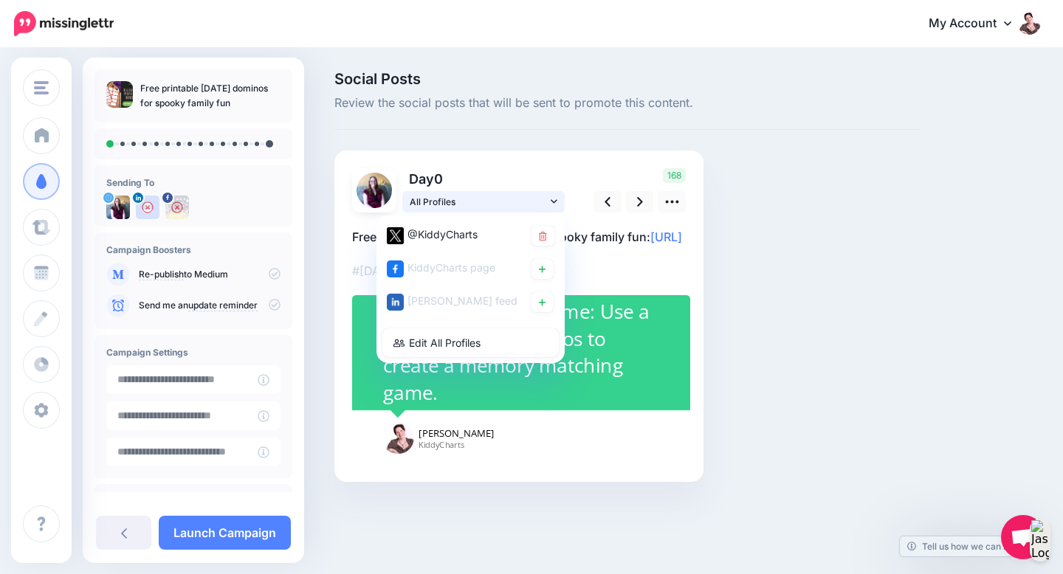
click at [556, 201] on icon at bounding box center [554, 201] width 7 height 4
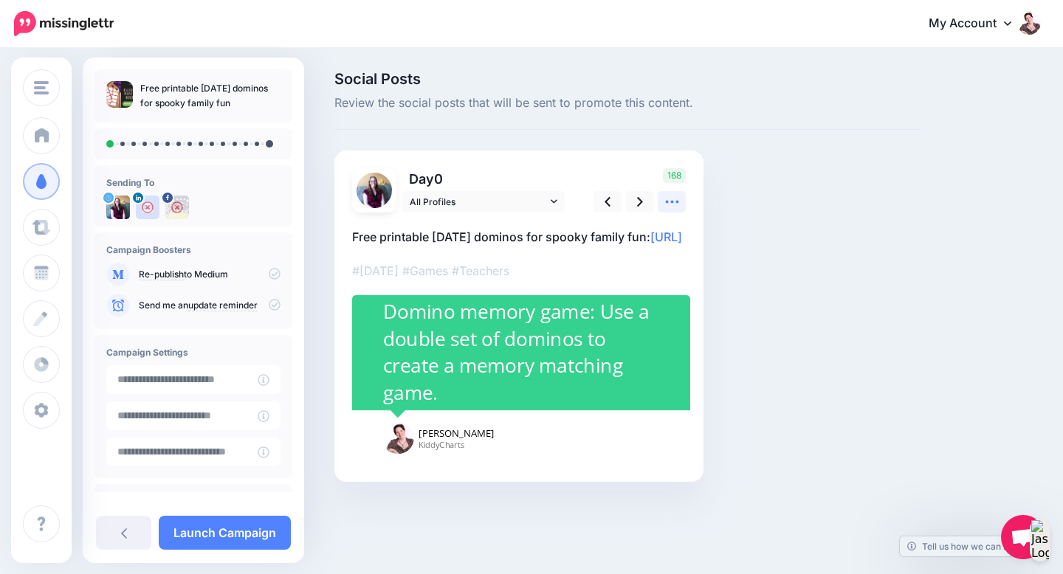
click at [672, 200] on icon at bounding box center [671, 201] width 15 height 15
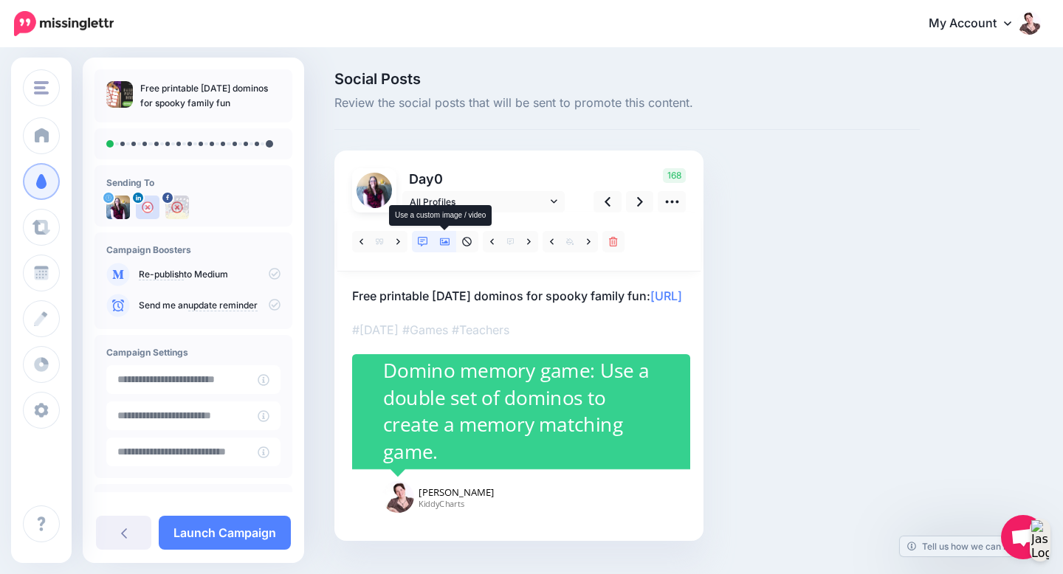
click at [444, 239] on icon at bounding box center [445, 242] width 10 height 10
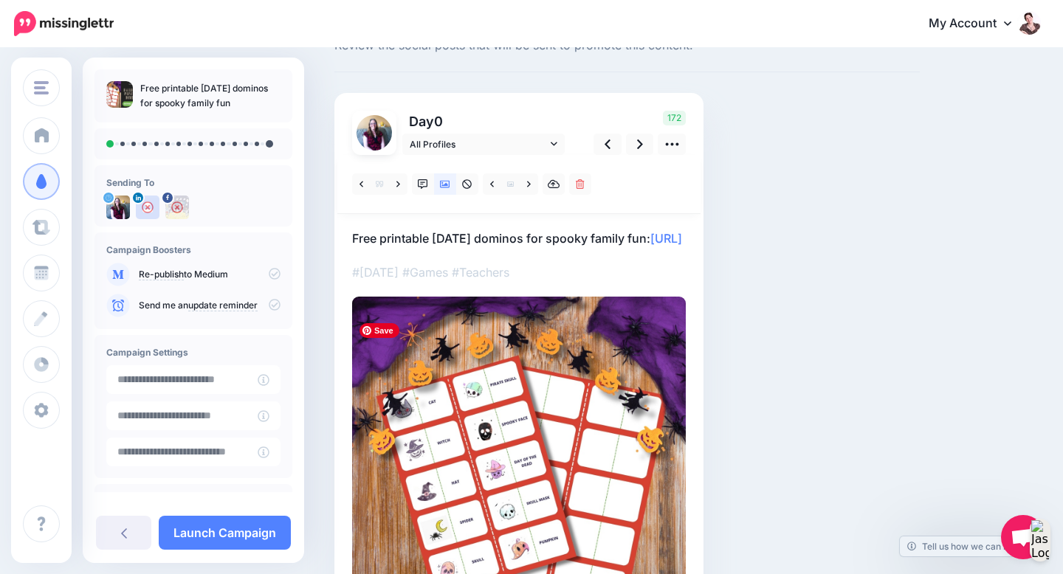
scroll to position [51, 0]
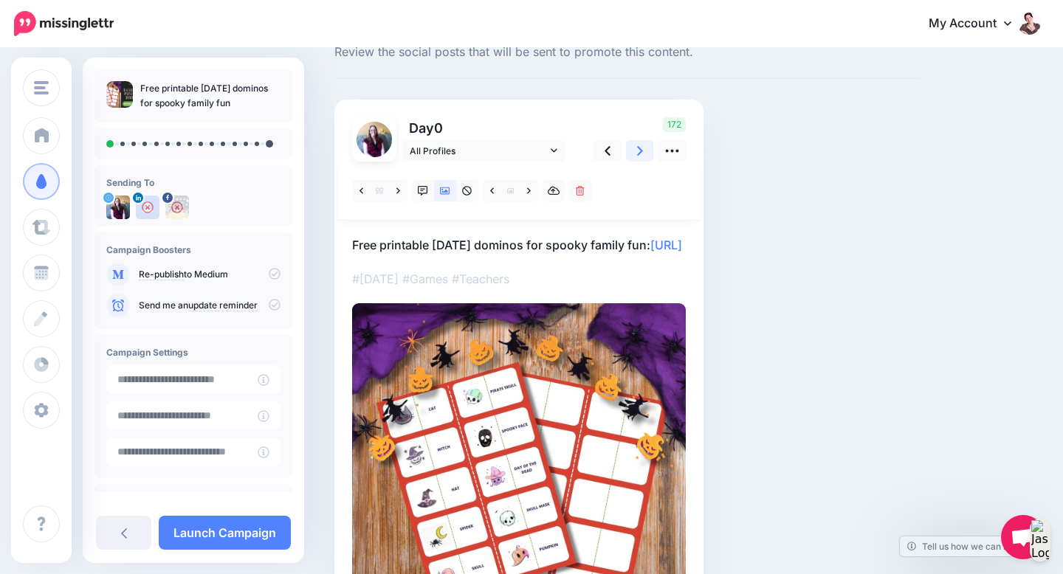
click at [648, 146] on link at bounding box center [640, 150] width 28 height 21
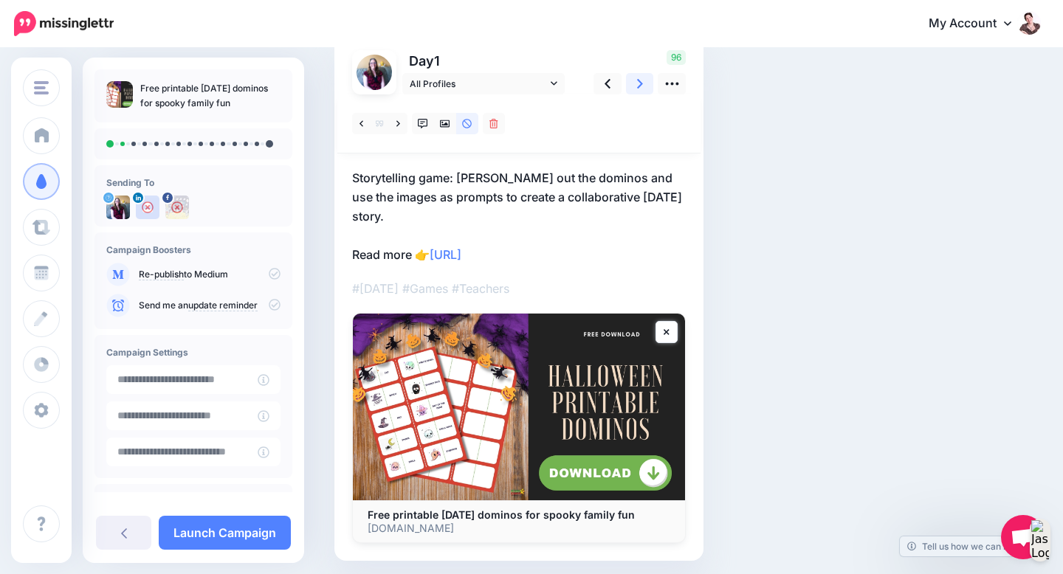
scroll to position [125, 0]
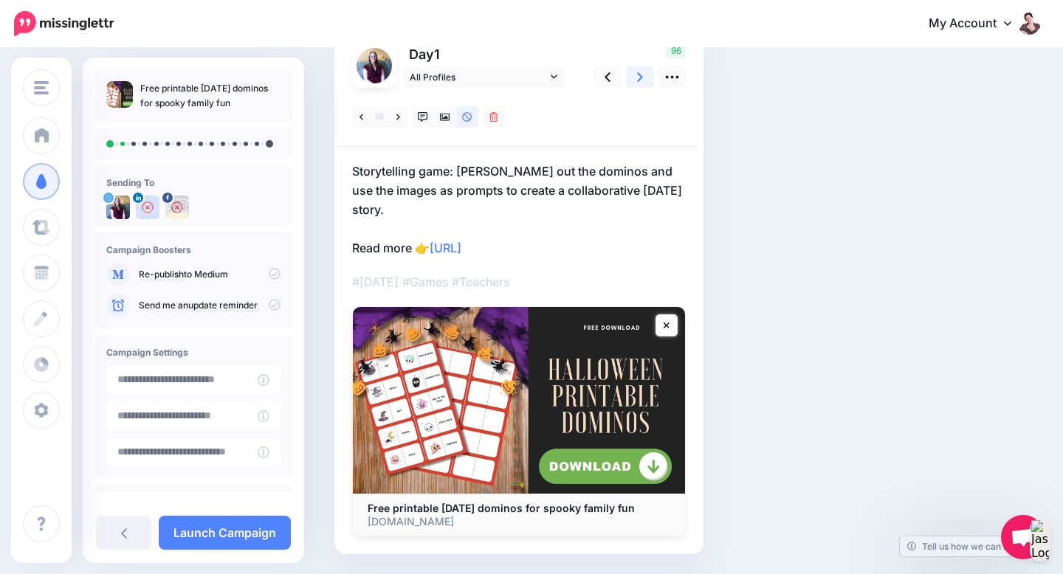
click at [643, 79] on link at bounding box center [640, 76] width 28 height 21
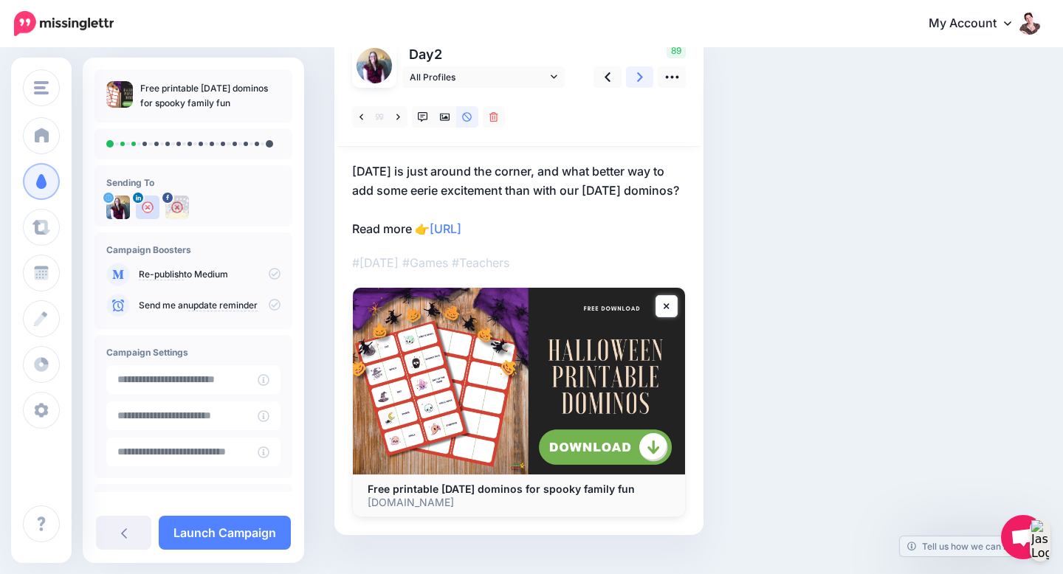
click at [643, 79] on link at bounding box center [640, 76] width 28 height 21
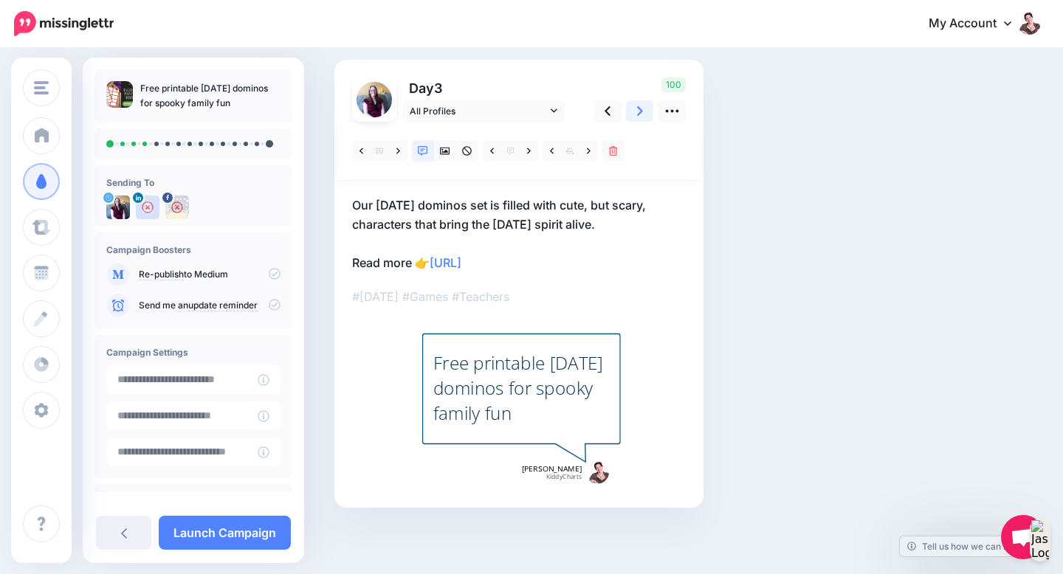
click at [646, 114] on link at bounding box center [640, 110] width 28 height 21
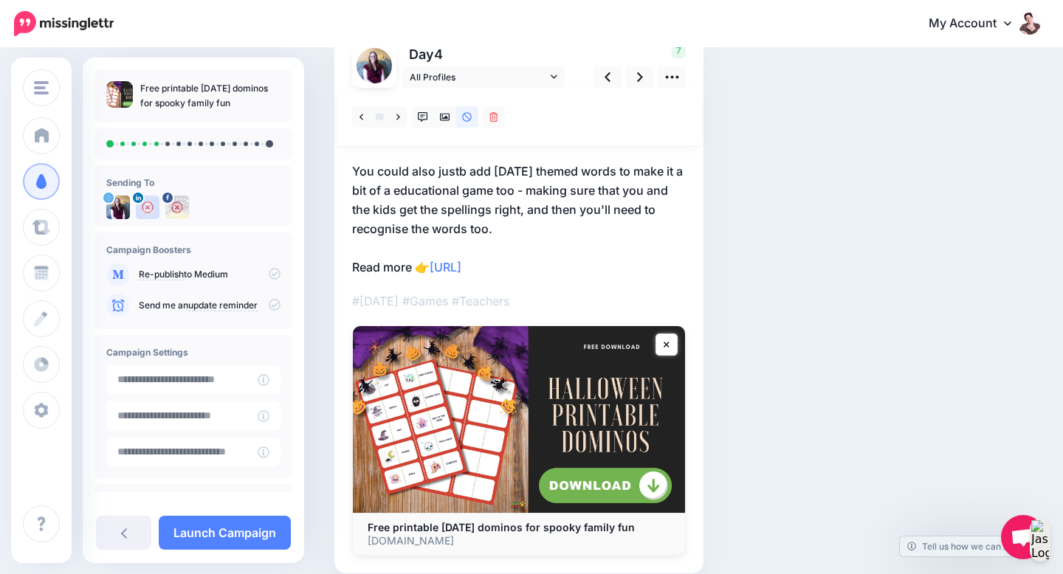
click at [465, 176] on p "You could also justb add Halloween themed words to make it a bit of a education…" at bounding box center [519, 219] width 334 height 115
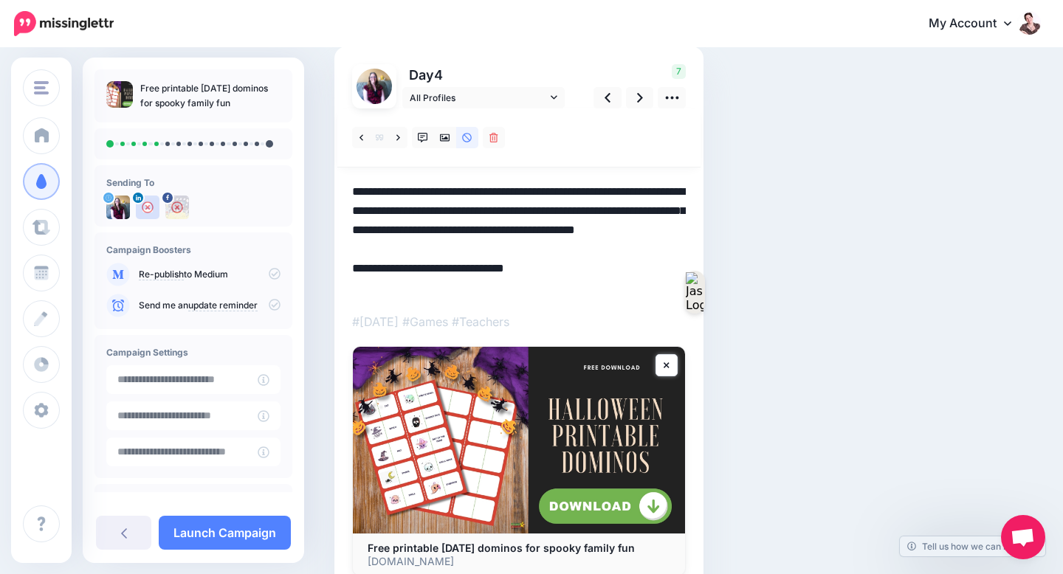
click at [462, 199] on textarea "**********" at bounding box center [519, 239] width 334 height 115
click at [641, 102] on icon at bounding box center [640, 97] width 6 height 15
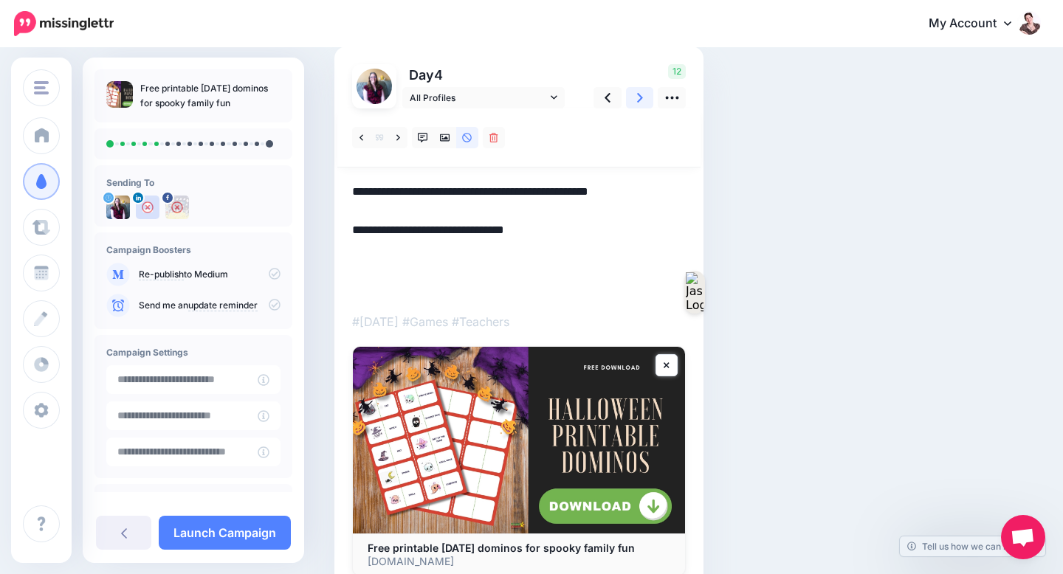
scroll to position [72, 0]
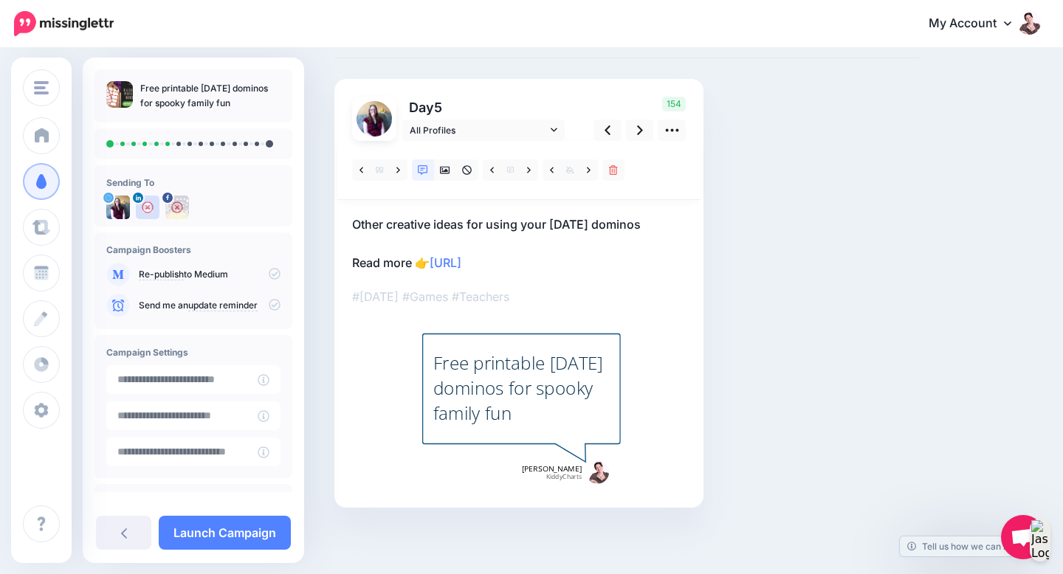
click at [355, 221] on p "Other creative ideas for using your Halloween dominos Read more 👉 https://lttr.…" at bounding box center [519, 244] width 334 height 58
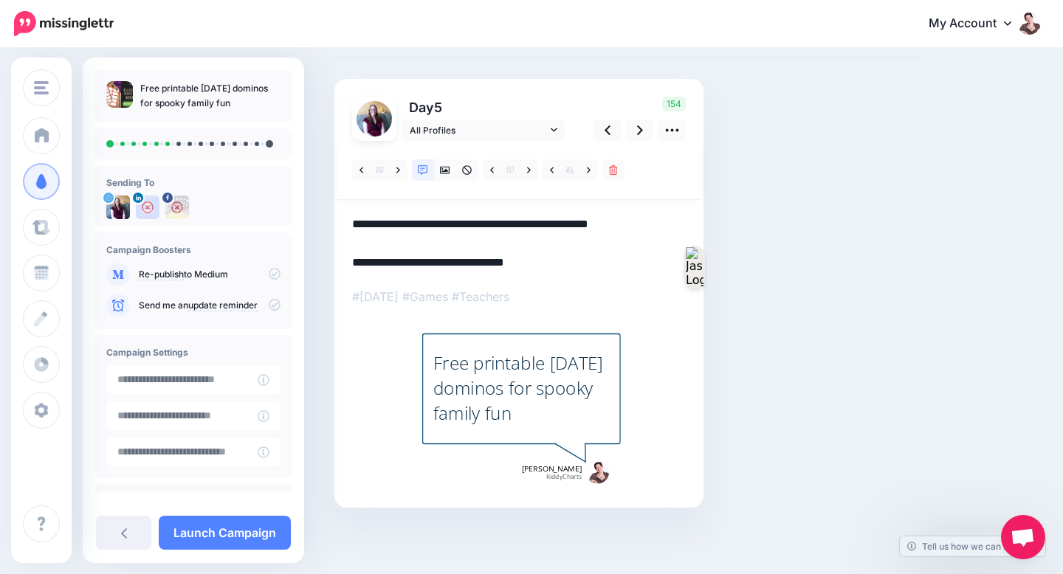
click at [355, 221] on textarea "**********" at bounding box center [519, 244] width 334 height 58
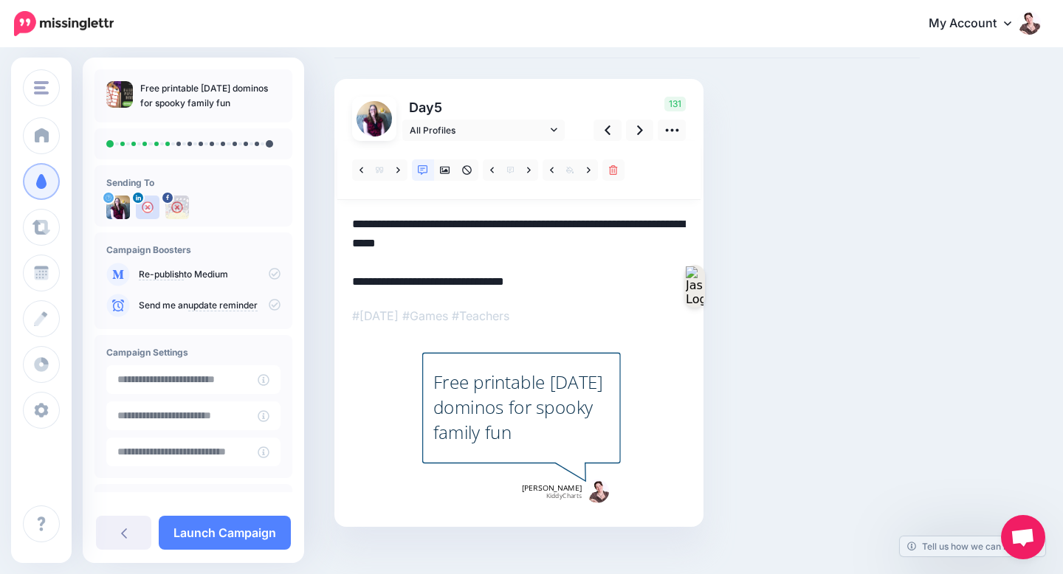
click at [516, 243] on textarea "**********" at bounding box center [519, 253] width 334 height 77
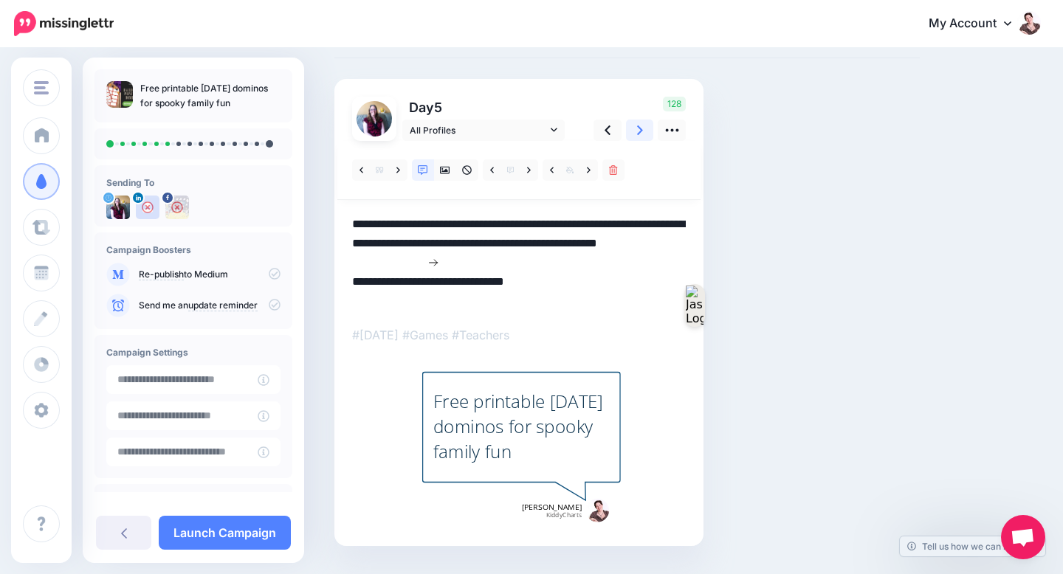
click at [641, 134] on icon at bounding box center [640, 130] width 6 height 15
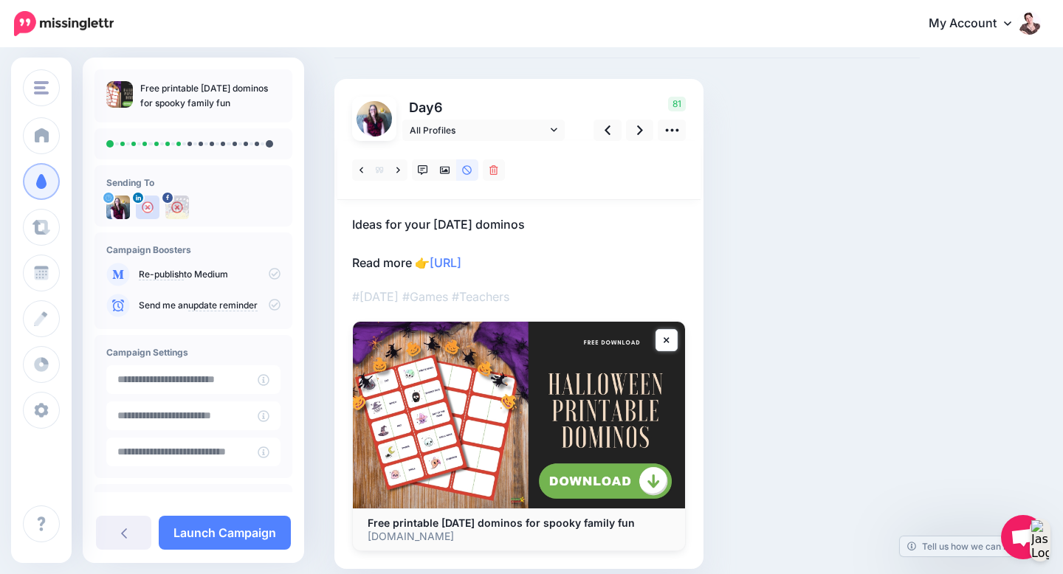
click at [368, 221] on p "Ideas for your Halloween dominos Read more 👉 https://lttr.ai/AiVc4" at bounding box center [519, 244] width 334 height 58
click at [0, 0] on textarea "**********" at bounding box center [0, 0] width 0 height 0
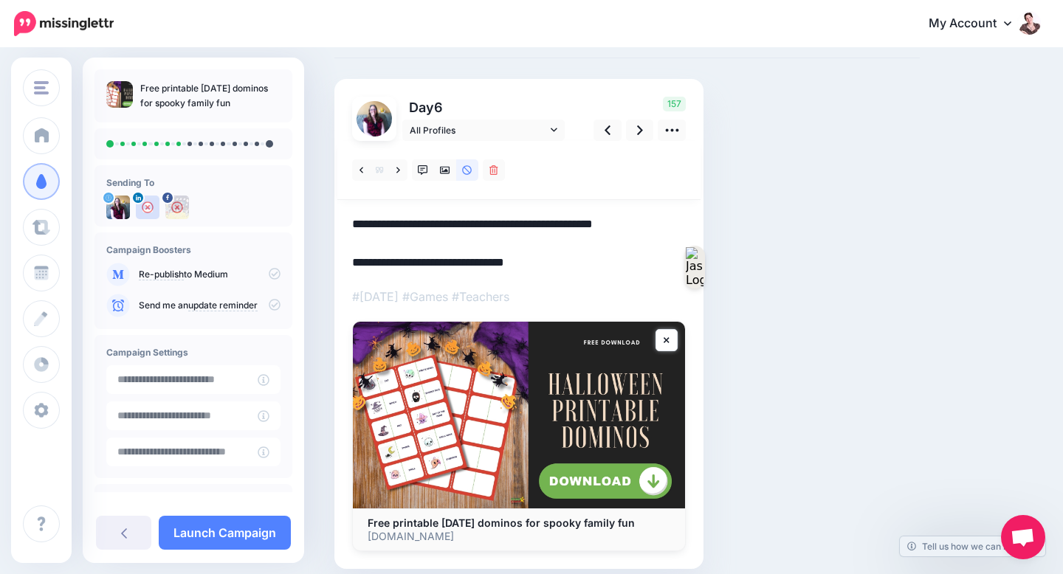
click at [686, 221] on div "Day 6 All Profiles" at bounding box center [518, 324] width 369 height 490
click at [672, 219] on textarea "**********" at bounding box center [519, 244] width 334 height 58
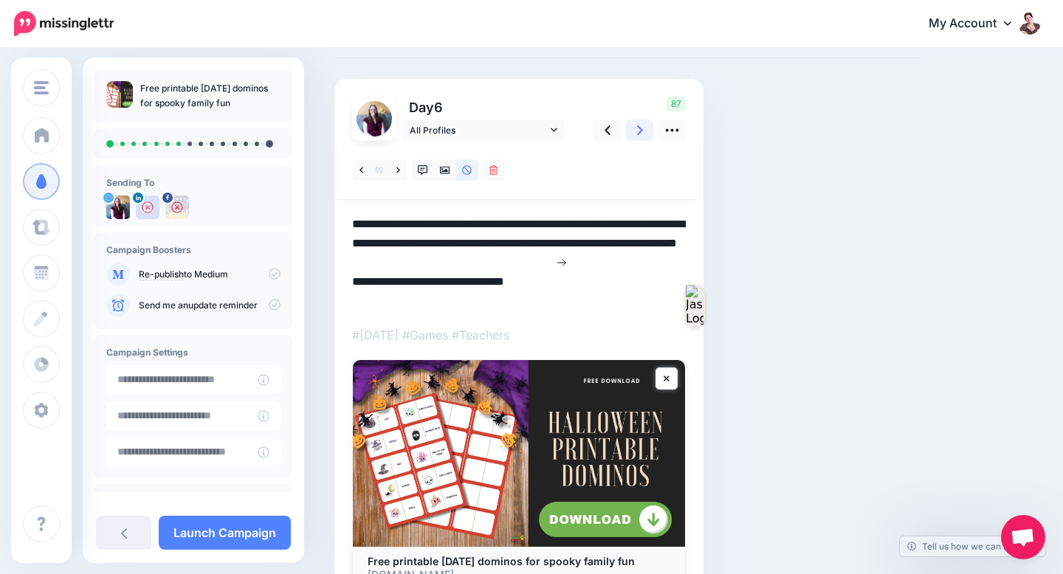
click at [641, 134] on icon at bounding box center [640, 130] width 6 height 15
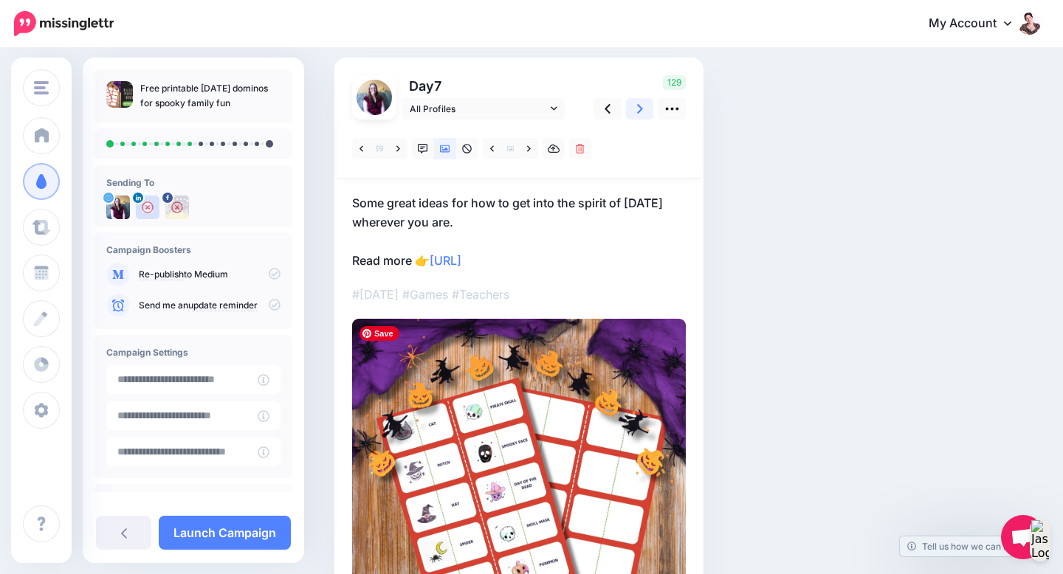
scroll to position [96, 0]
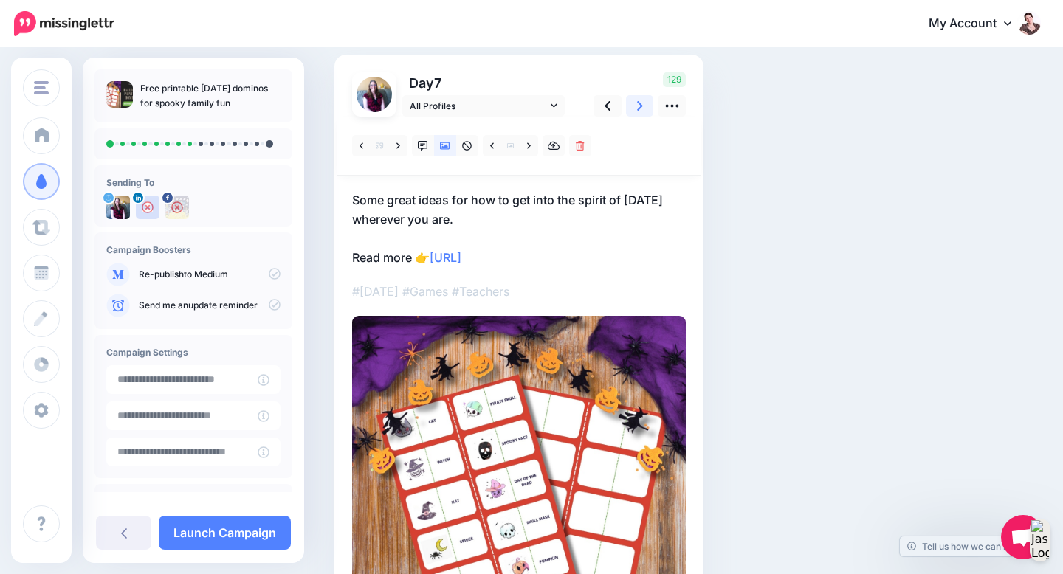
click at [641, 111] on icon at bounding box center [640, 105] width 6 height 15
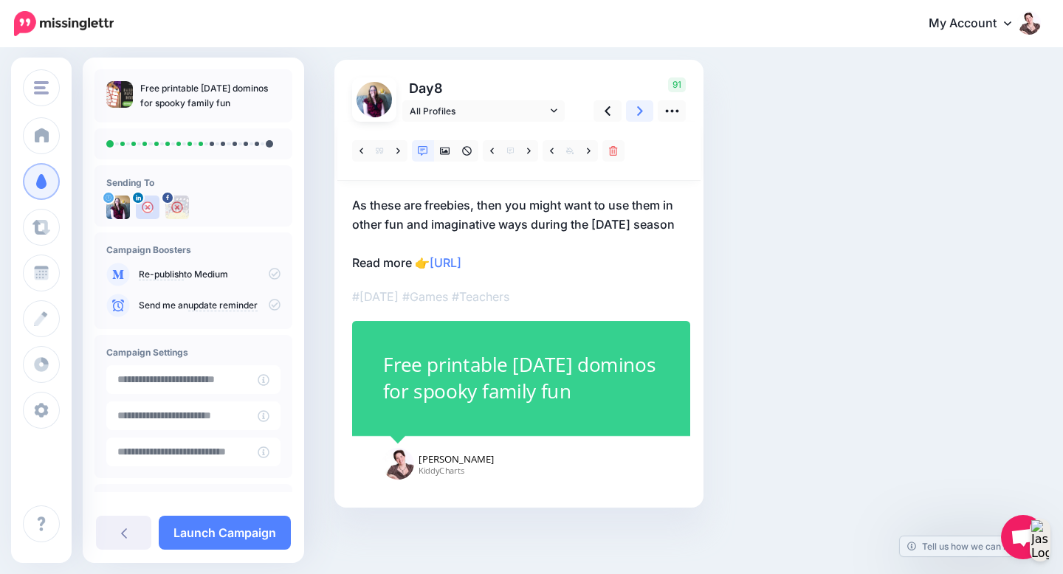
click at [643, 110] on link at bounding box center [640, 110] width 28 height 21
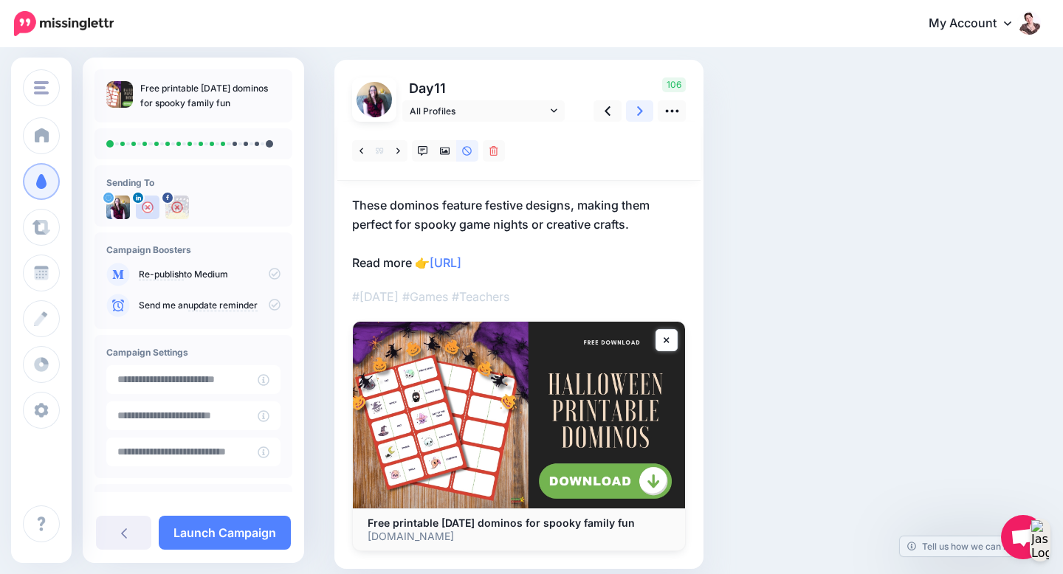
scroll to position [96, 0]
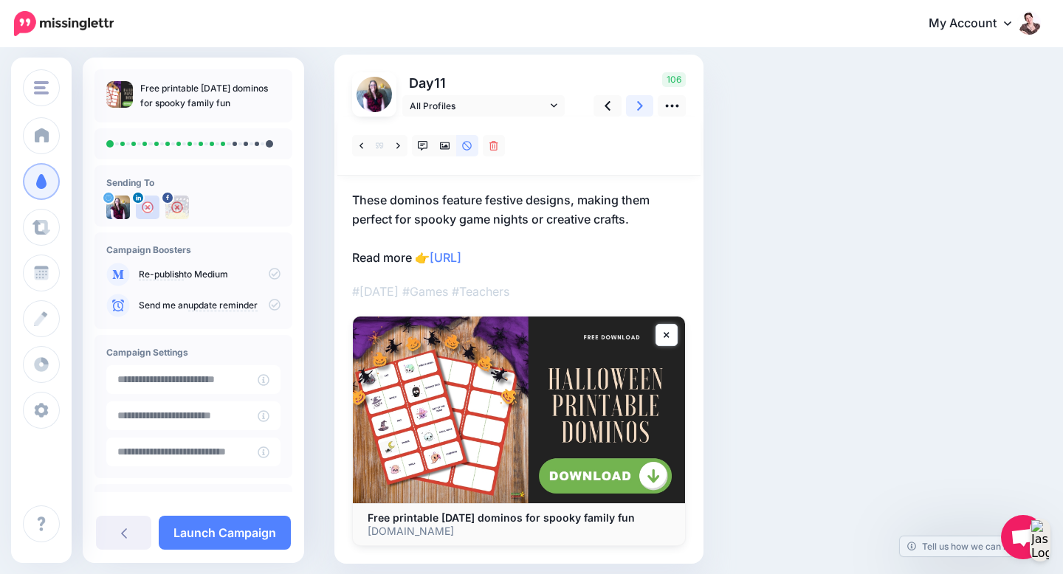
click at [644, 108] on link at bounding box center [640, 105] width 28 height 21
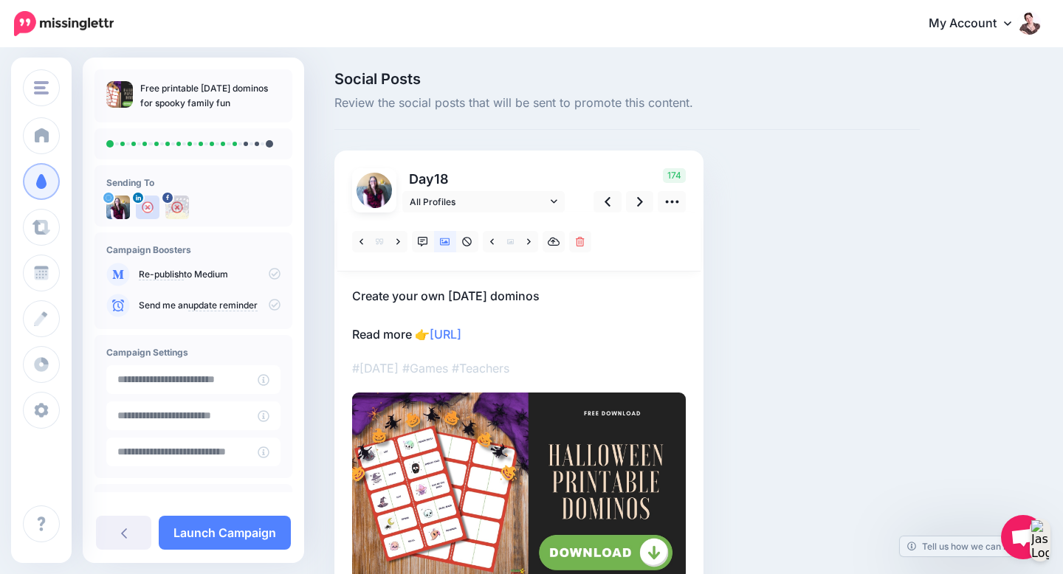
click at [569, 294] on p "Create your own Halloween dominos Read more 👉 https://lttr.ai/AiVc4" at bounding box center [519, 315] width 334 height 58
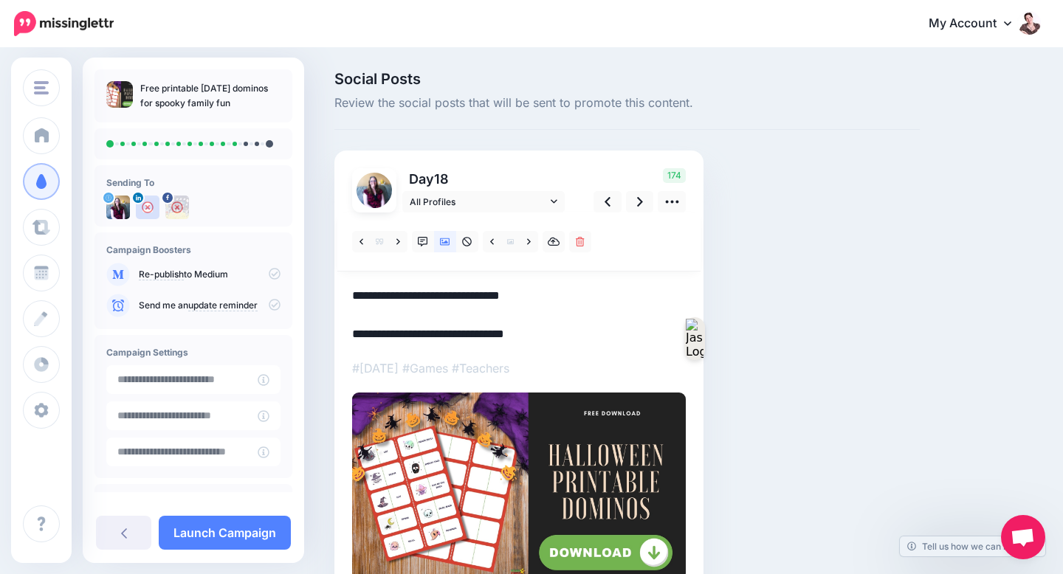
click at [569, 294] on html "My Account Dashboard My Account Billing Logout" at bounding box center [531, 287] width 1063 height 574
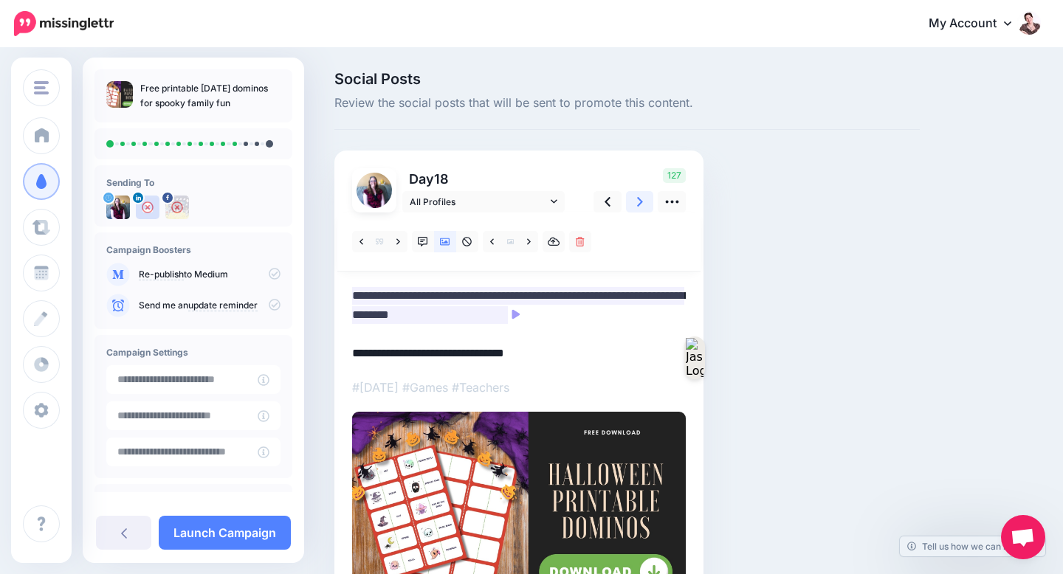
click at [641, 199] on icon at bounding box center [640, 201] width 6 height 15
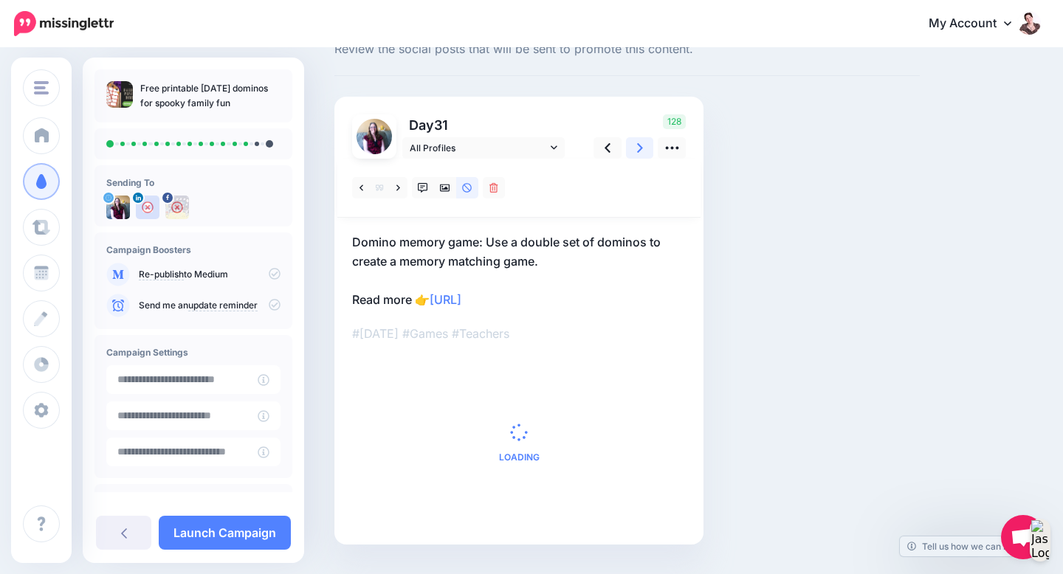
scroll to position [80, 0]
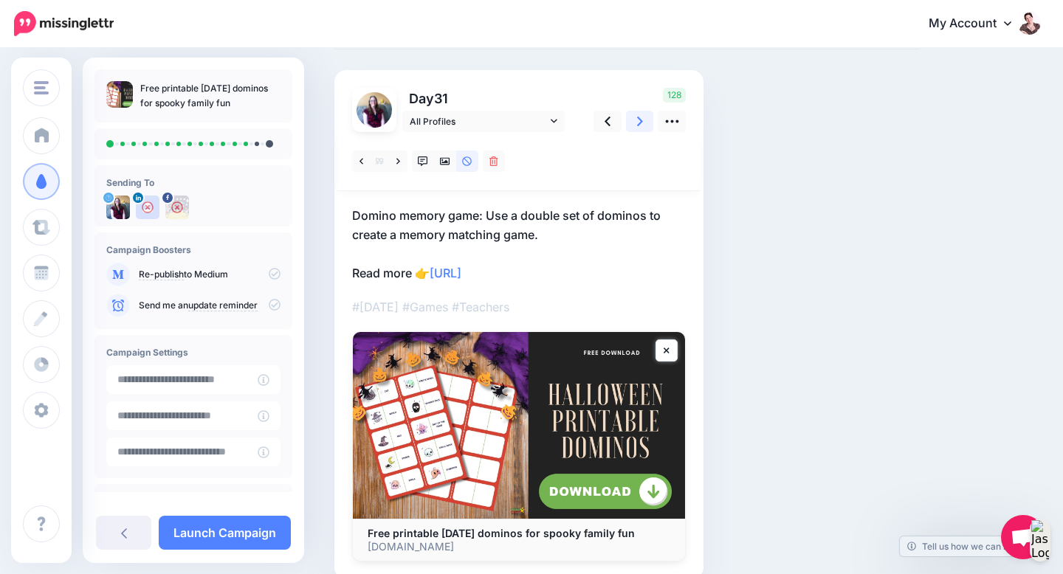
click at [644, 123] on link at bounding box center [640, 121] width 28 height 21
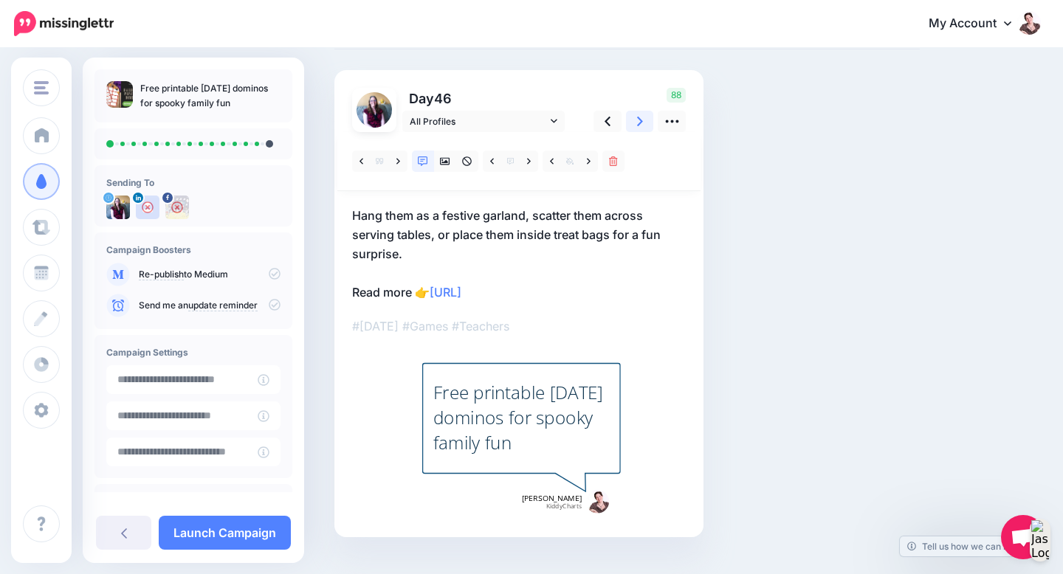
click at [644, 123] on link at bounding box center [640, 121] width 28 height 21
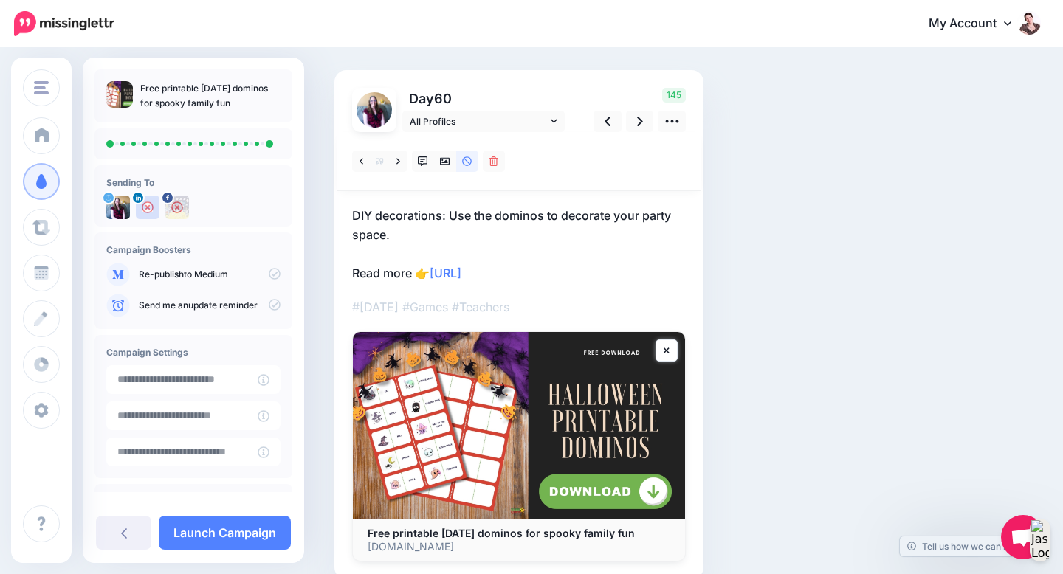
click at [401, 233] on p "DIY decorations: Use the dominos to decorate your party space. Read more 👉 http…" at bounding box center [519, 244] width 334 height 77
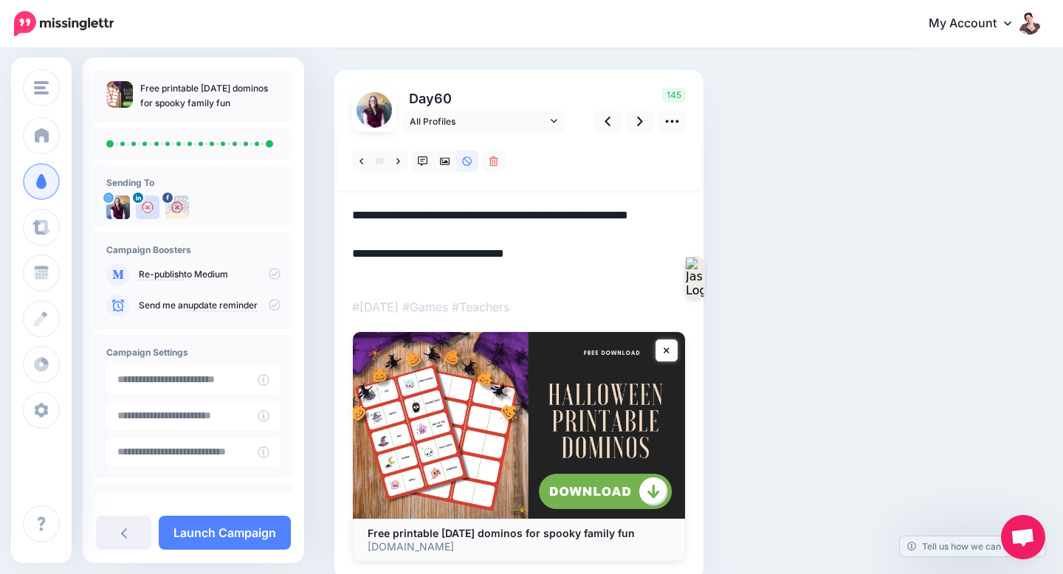
click at [401, 233] on textarea "**********" at bounding box center [519, 244] width 334 height 77
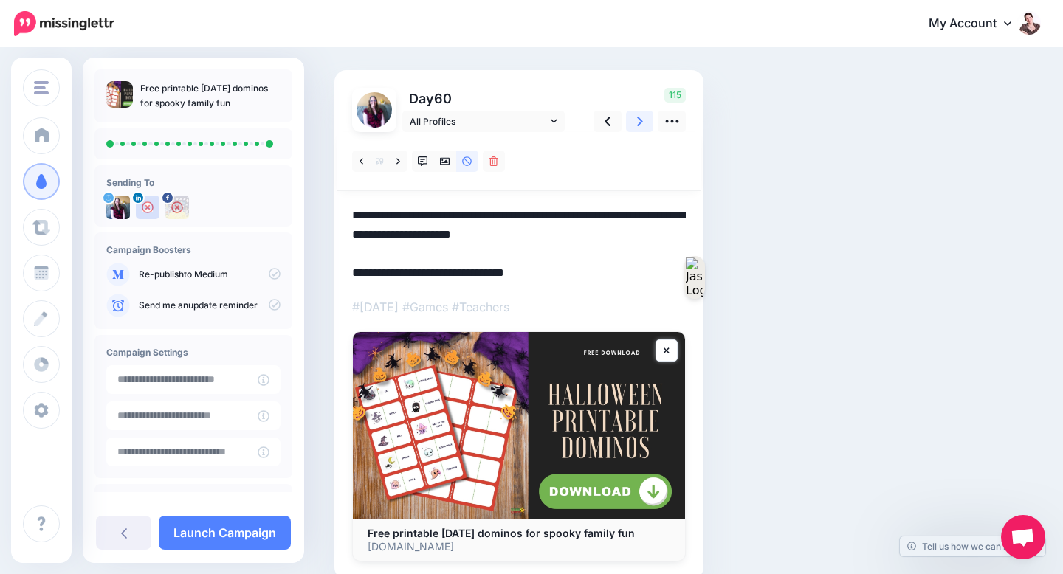
type textarea "**********"
click at [641, 121] on icon at bounding box center [640, 122] width 6 height 10
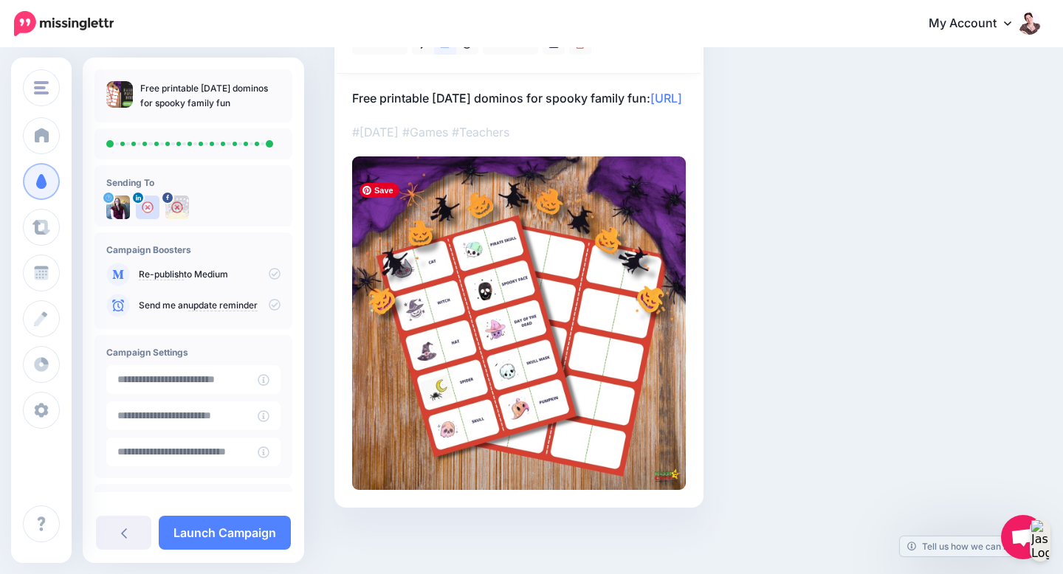
scroll to position [215, 0]
click at [201, 534] on link "Launch Campaign" at bounding box center [225, 533] width 132 height 34
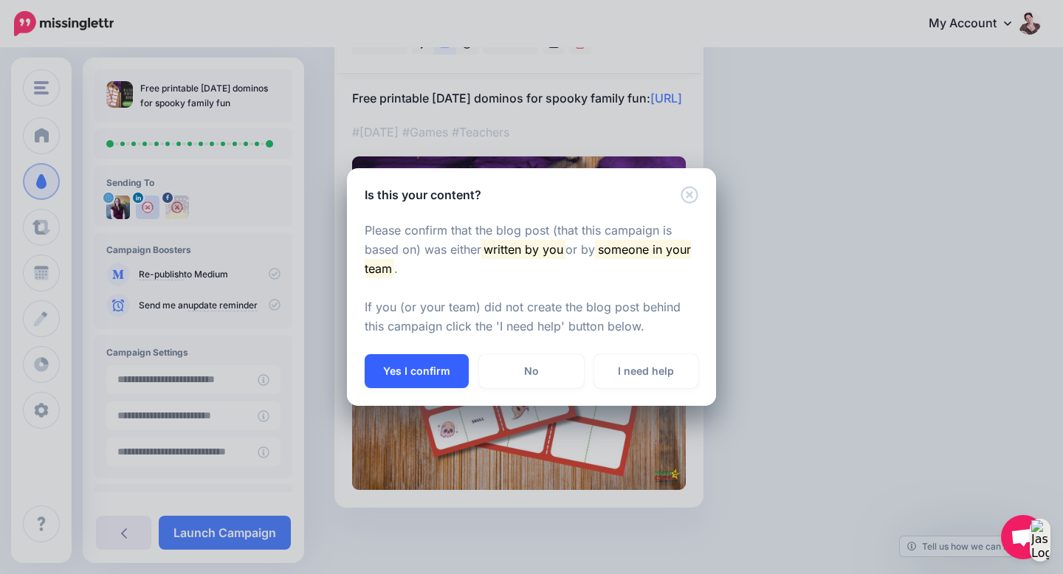
click at [389, 360] on button "Yes I confirm" at bounding box center [417, 371] width 104 height 34
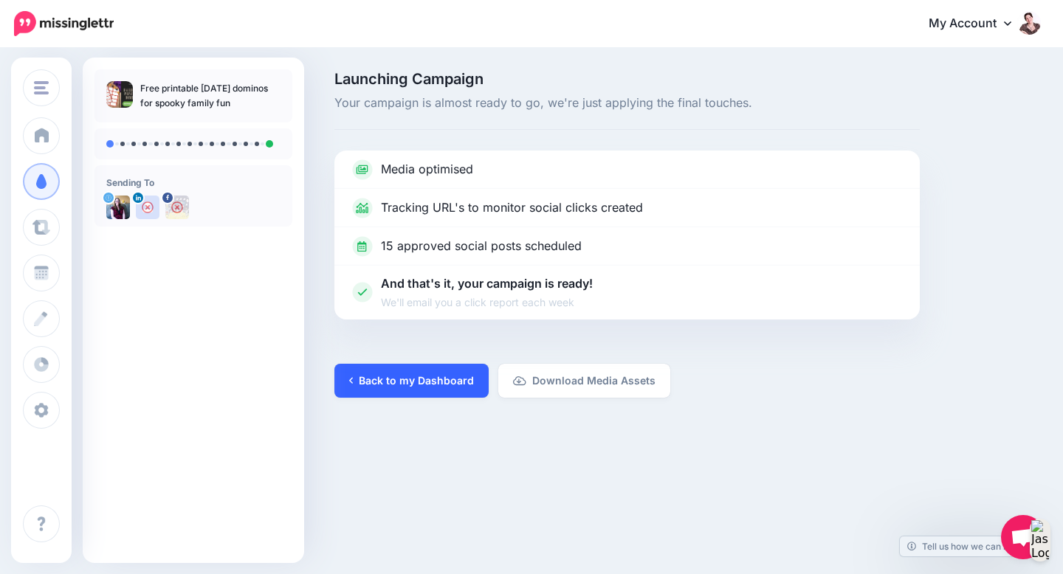
click at [432, 383] on link "Back to my Dashboard" at bounding box center [411, 381] width 154 height 34
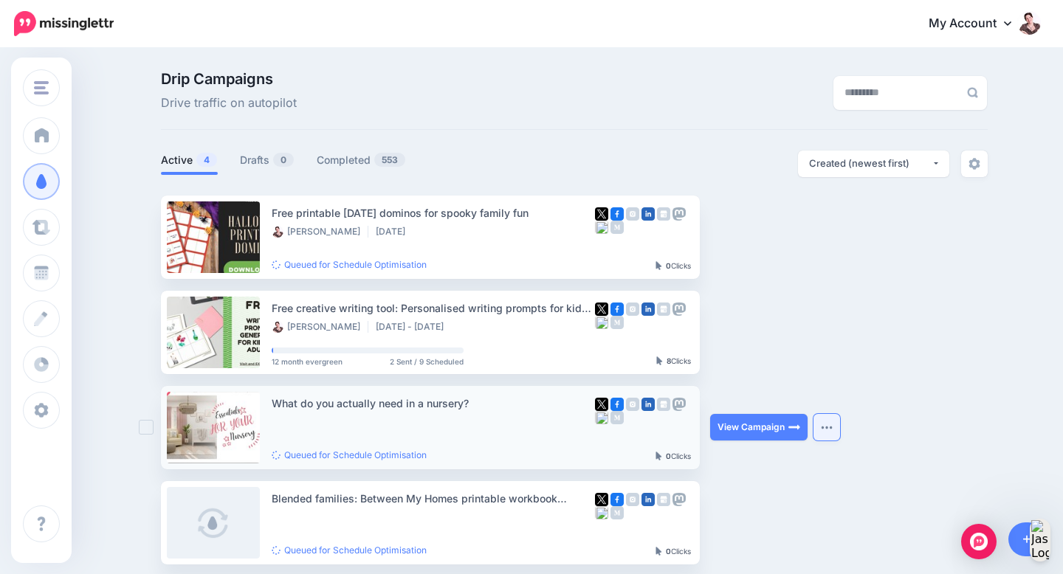
click at [834, 432] on button "button" at bounding box center [826, 427] width 27 height 27
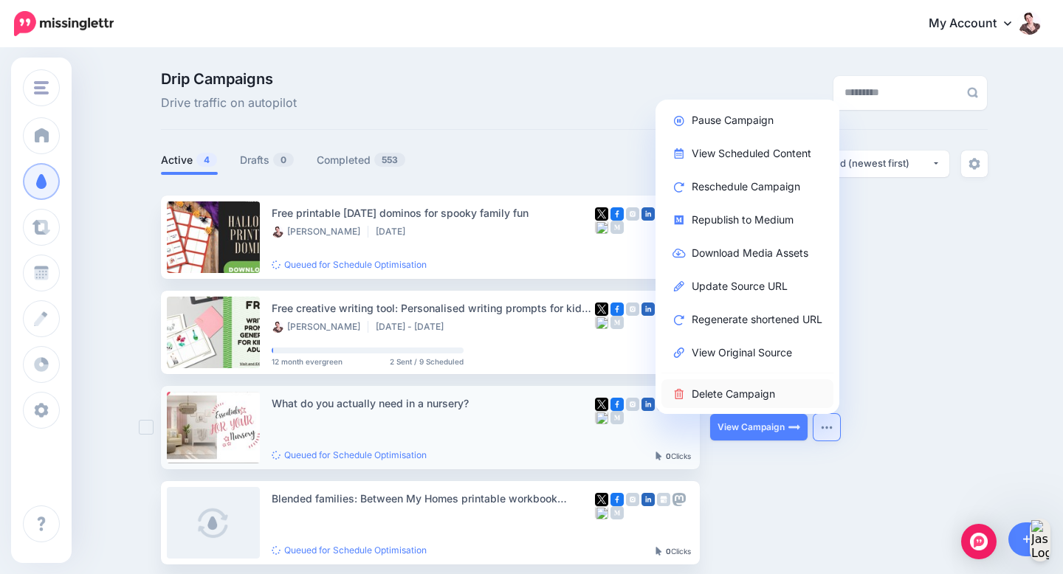
click at [779, 401] on link "Delete Campaign" at bounding box center [747, 393] width 172 height 29
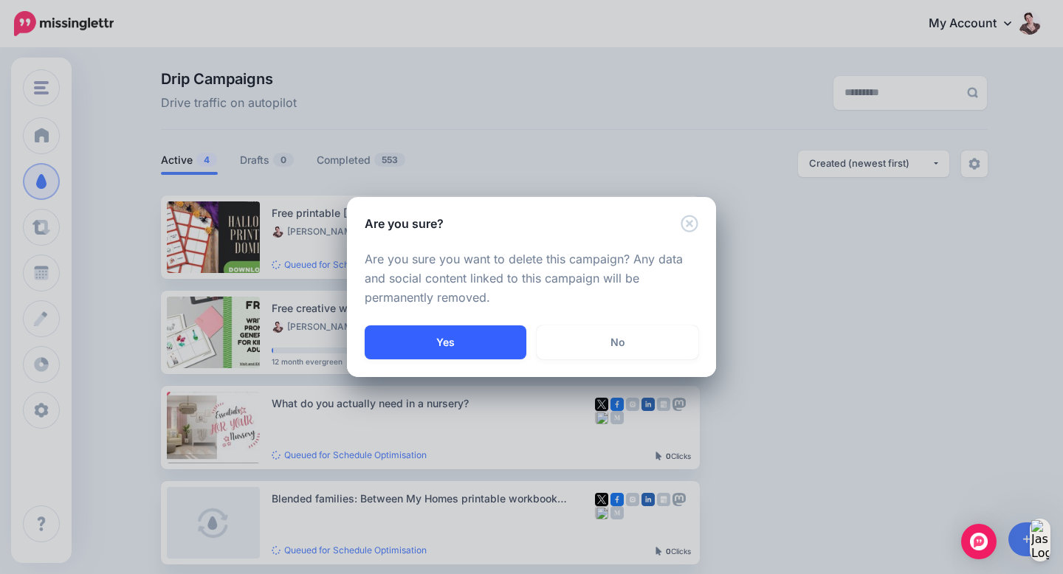
click at [493, 328] on button "Yes" at bounding box center [446, 342] width 162 height 34
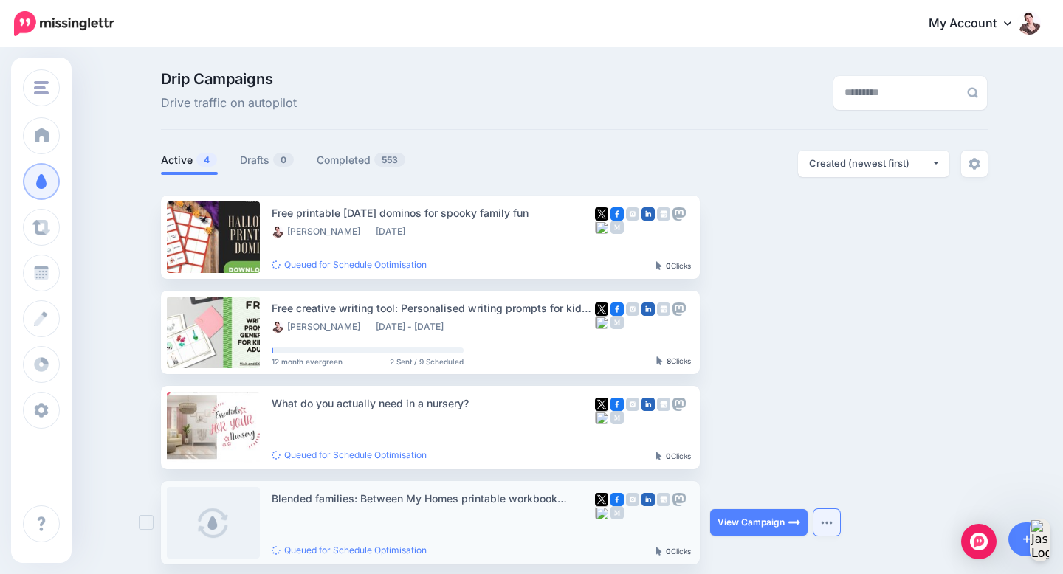
click at [821, 525] on img "button" at bounding box center [827, 522] width 12 height 4
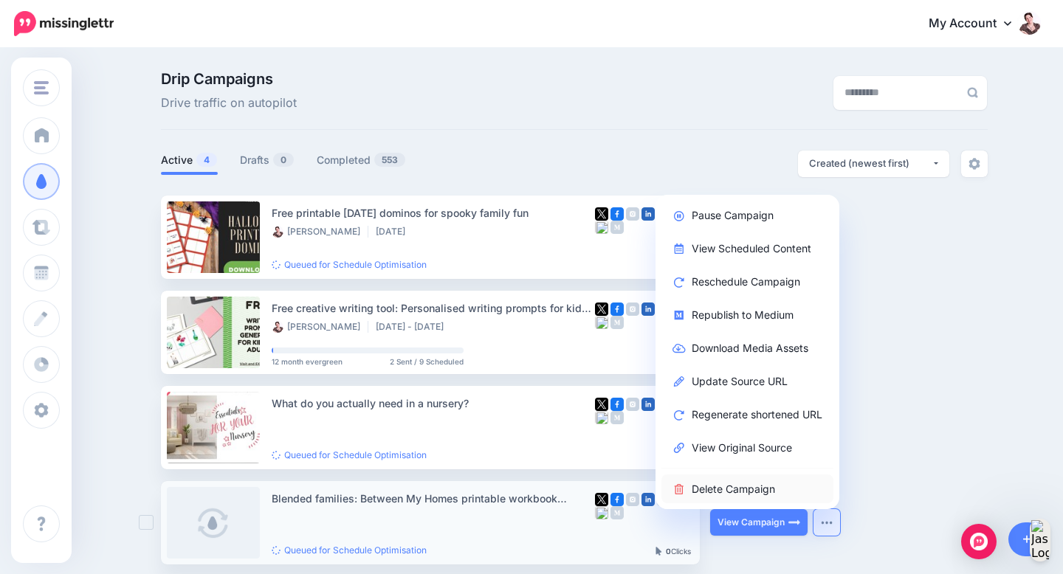
click at [742, 492] on link "Delete Campaign" at bounding box center [747, 489] width 172 height 29
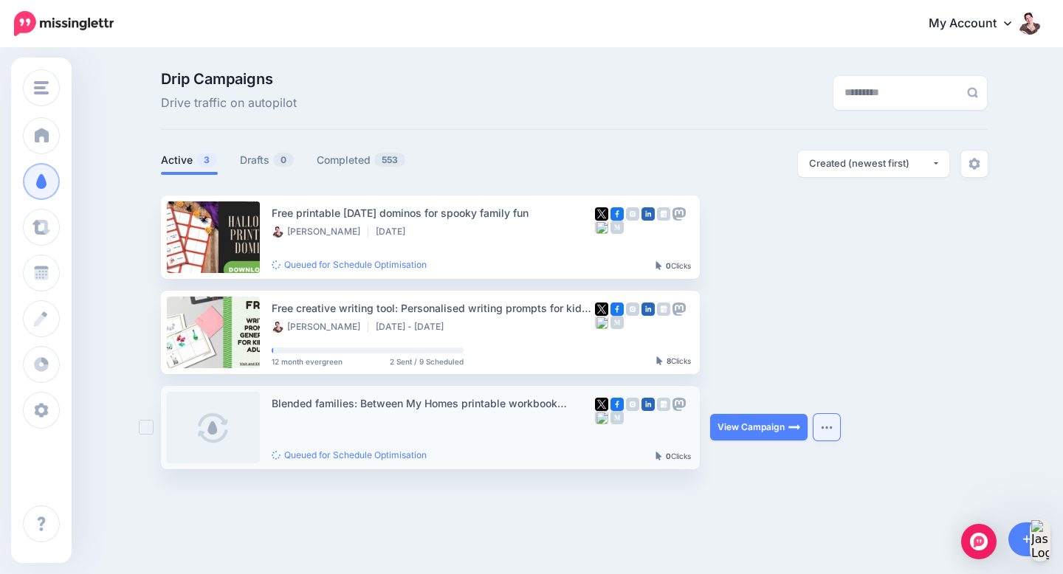
click at [827, 419] on button "button" at bounding box center [826, 427] width 27 height 27
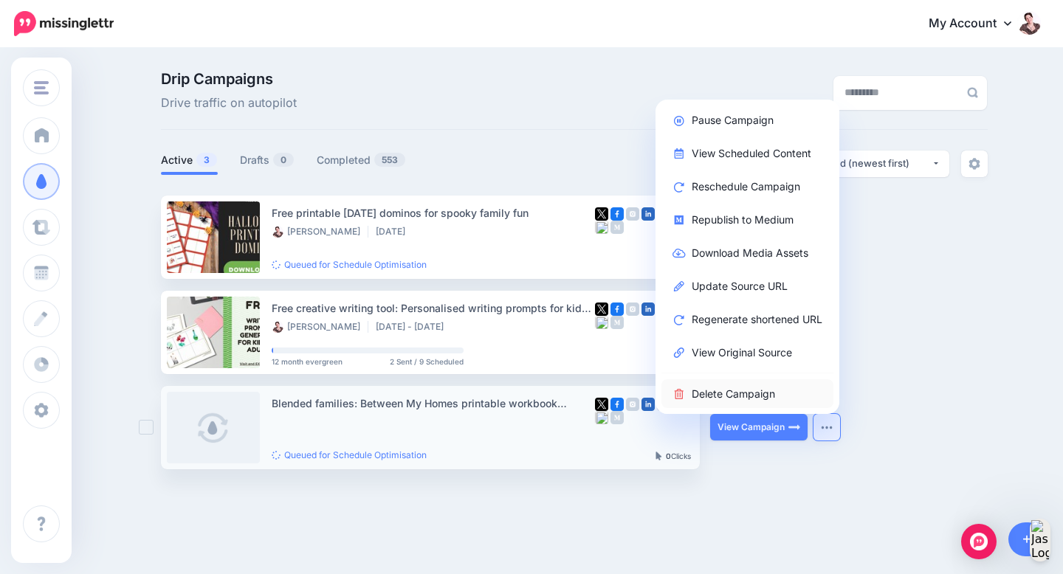
click at [717, 389] on link "Delete Campaign" at bounding box center [747, 393] width 172 height 29
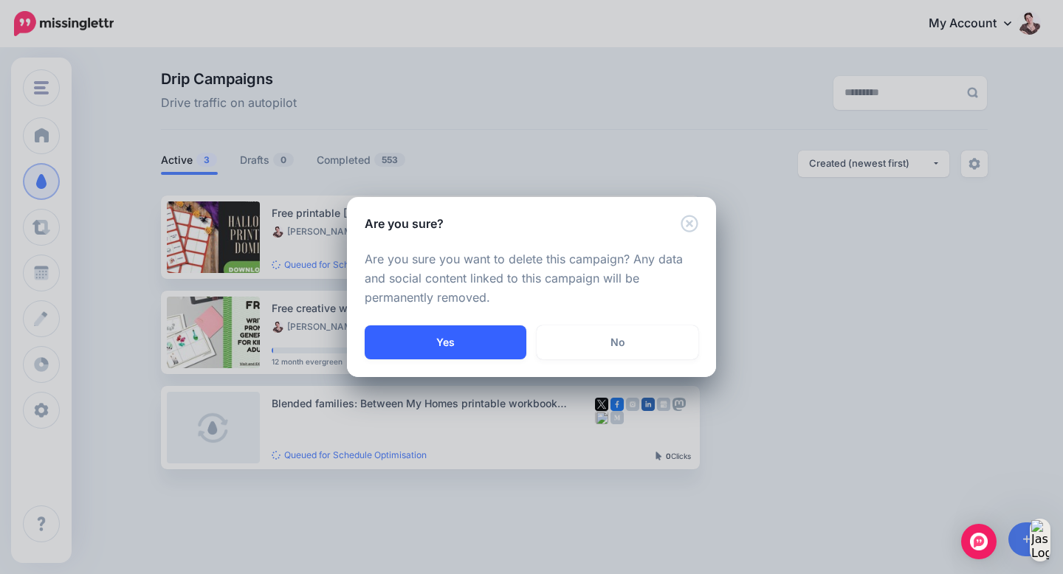
click at [502, 345] on button "Yes" at bounding box center [446, 342] width 162 height 34
